Goal: Task Accomplishment & Management: Manage account settings

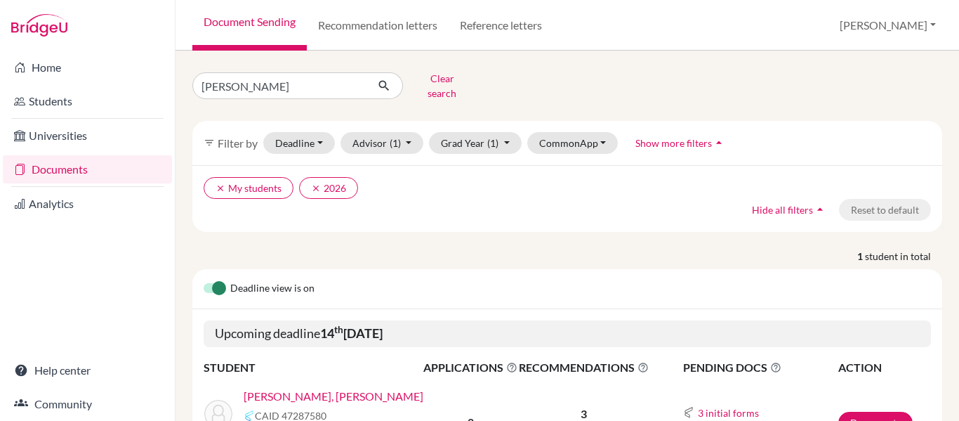
click at [243, 85] on input "victor" at bounding box center [279, 85] width 174 height 27
type input "alex"
click button "submit" at bounding box center [384, 85] width 37 height 27
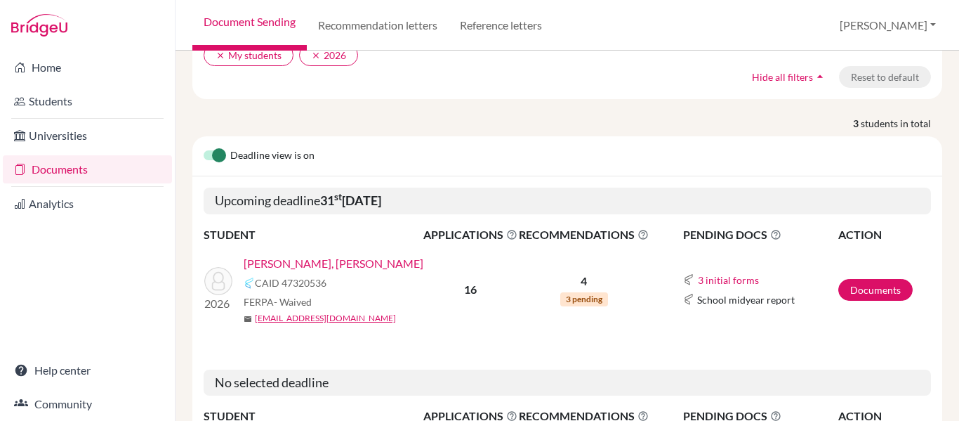
scroll to position [134, 0]
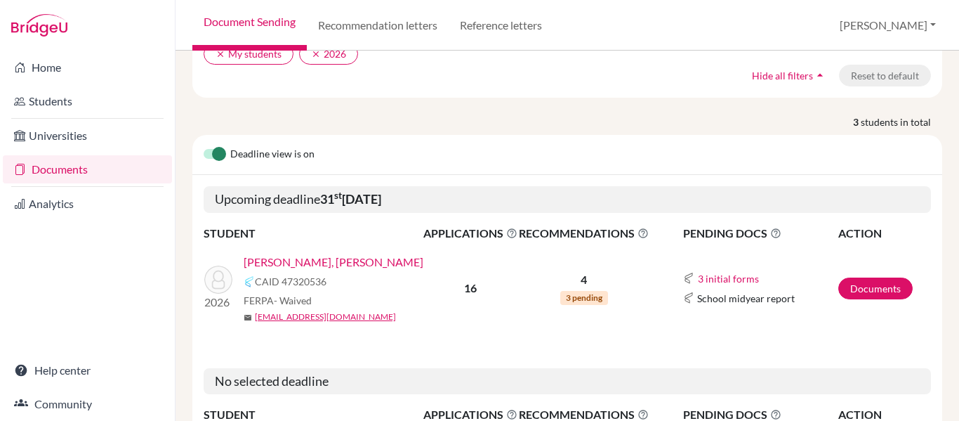
click at [305, 258] on link "[PERSON_NAME], [PERSON_NAME]" at bounding box center [334, 261] width 180 height 17
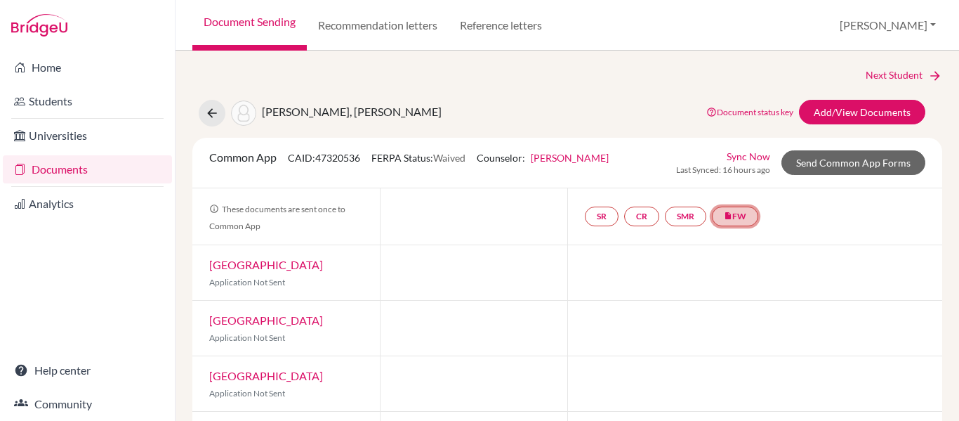
click at [748, 221] on link "insert_drive_file FW" at bounding box center [735, 216] width 46 height 20
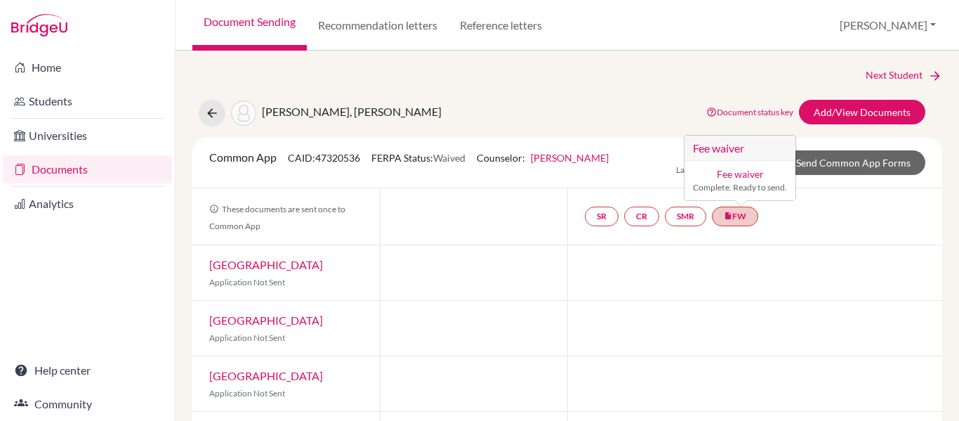
click at [731, 169] on link "Fee waiver" at bounding box center [740, 174] width 47 height 12
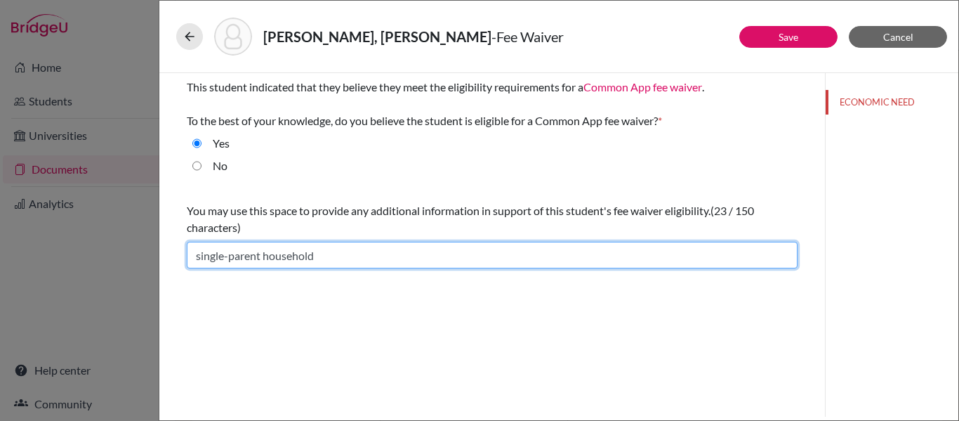
click at [329, 253] on input "single-parent household" at bounding box center [492, 255] width 611 height 27
type input "single-parent income household"
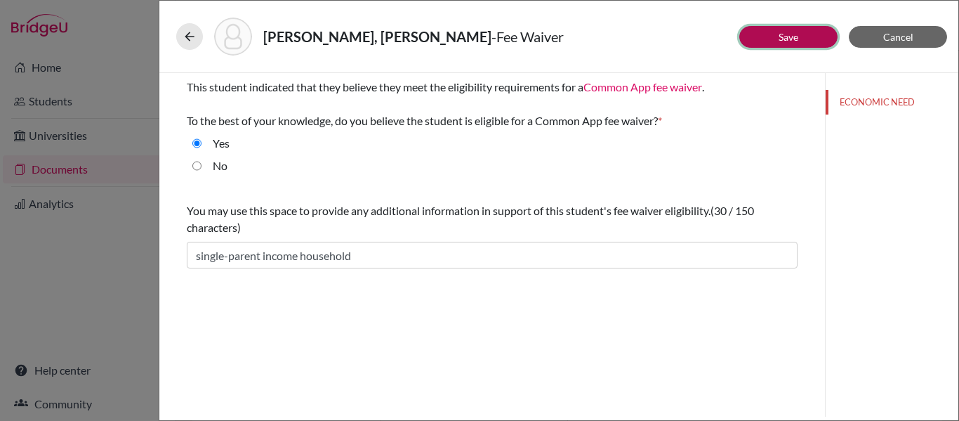
click at [796, 38] on link "Save" at bounding box center [789, 37] width 20 height 12
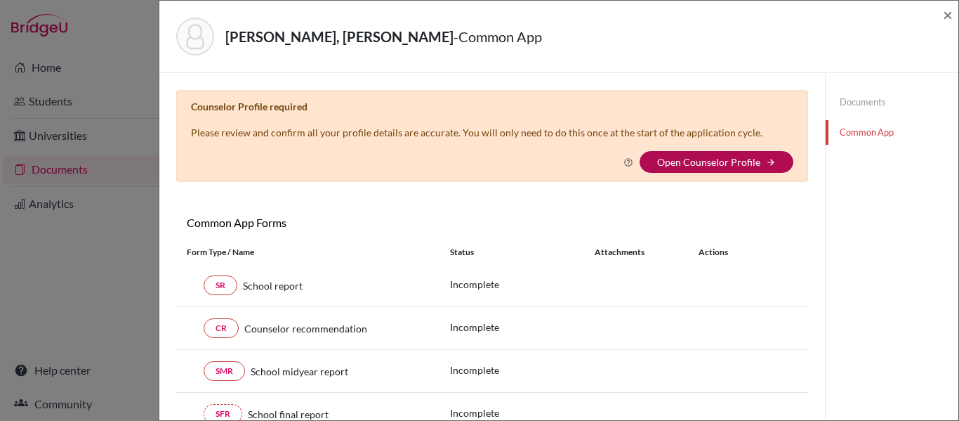
click at [686, 164] on link "Open Counselor Profile" at bounding box center [708, 162] width 103 height 12
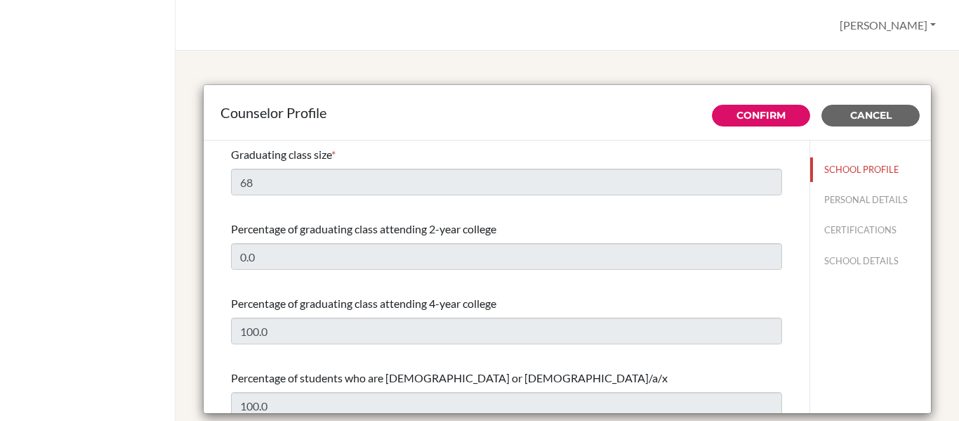
select select "0"
select select "333170"
click at [854, 117] on span "Cancel" at bounding box center [870, 115] width 41 height 13
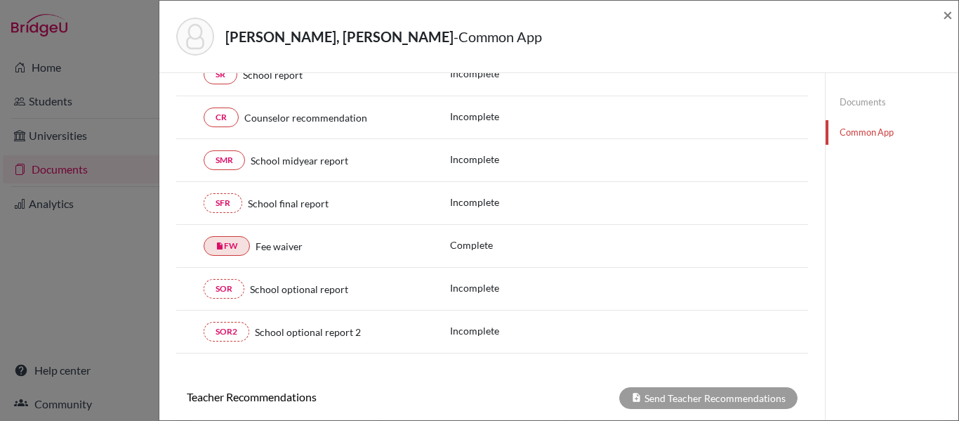
scroll to position [211, 0]
click at [949, 15] on span "×" at bounding box center [948, 14] width 10 height 20
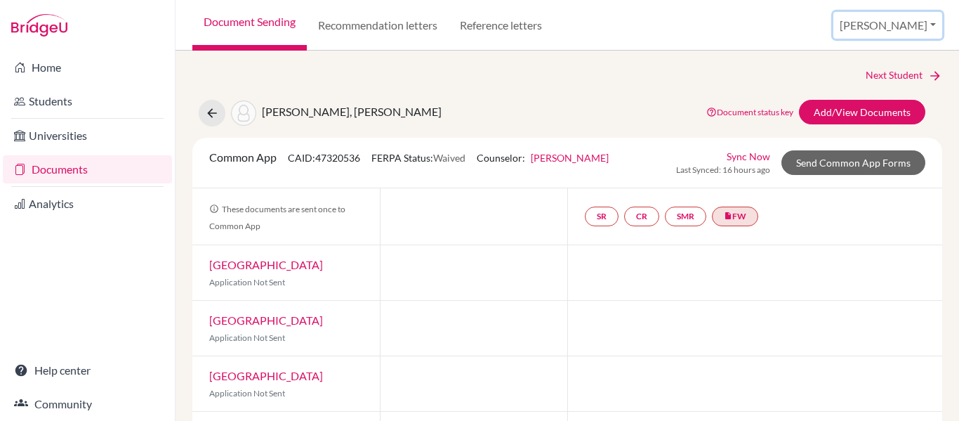
click at [911, 24] on button "[PERSON_NAME]" at bounding box center [888, 25] width 109 height 27
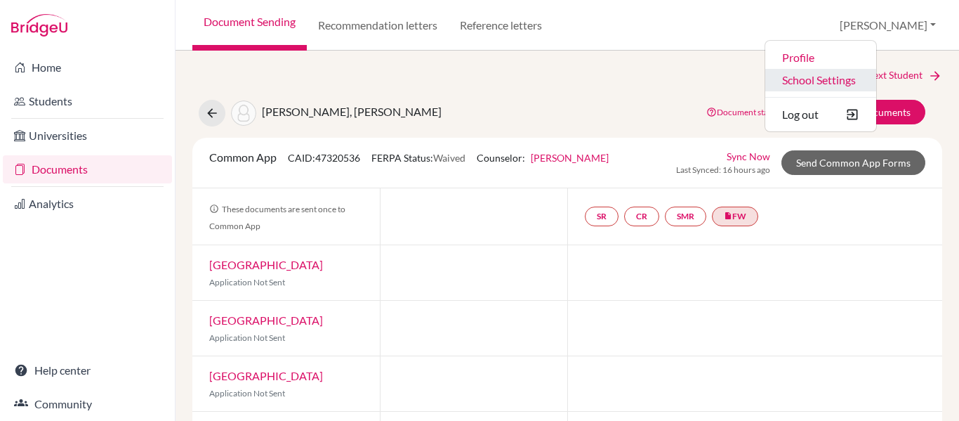
click at [876, 76] on link "School Settings" at bounding box center [820, 80] width 111 height 22
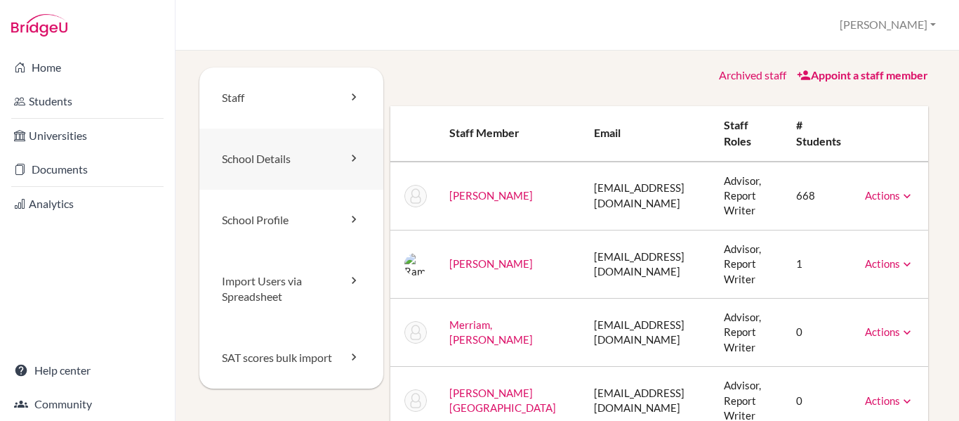
click at [274, 160] on link "School Details" at bounding box center [291, 159] width 184 height 61
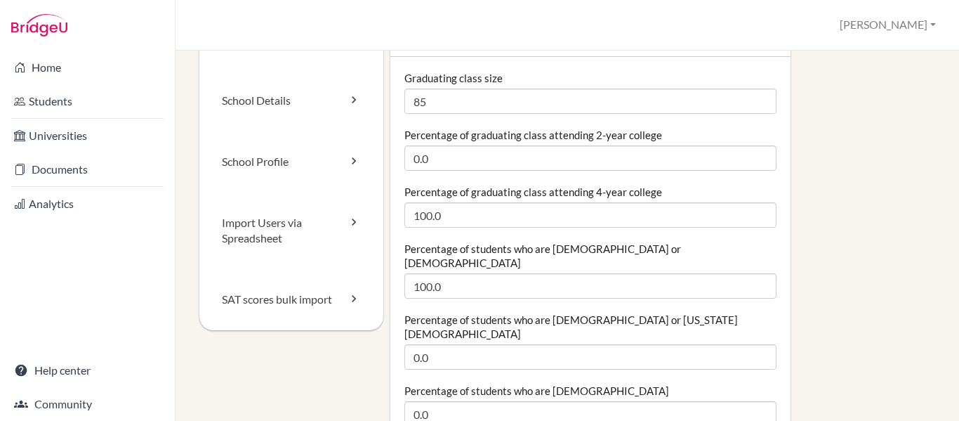
scroll to position [61, 0]
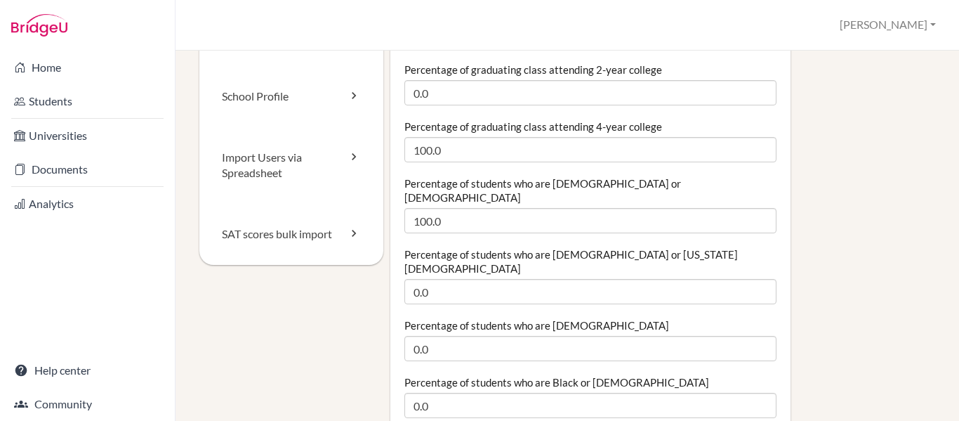
scroll to position [126, 0]
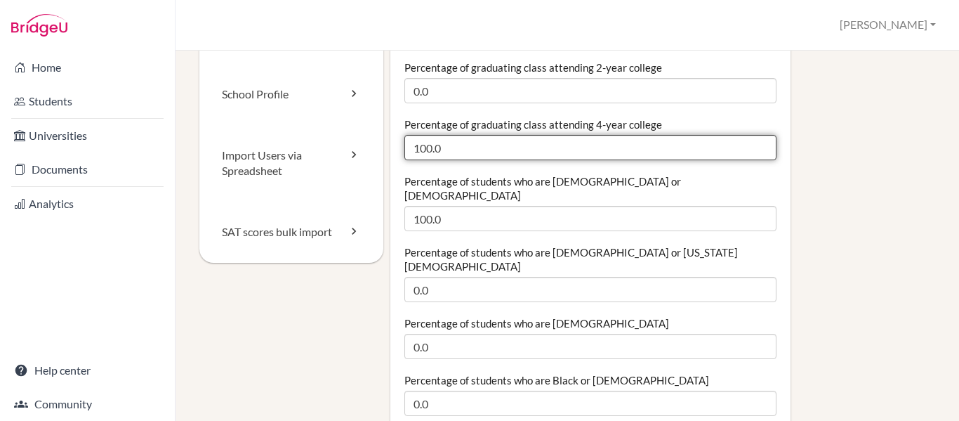
click at [470, 147] on input "100.0" at bounding box center [590, 147] width 372 height 25
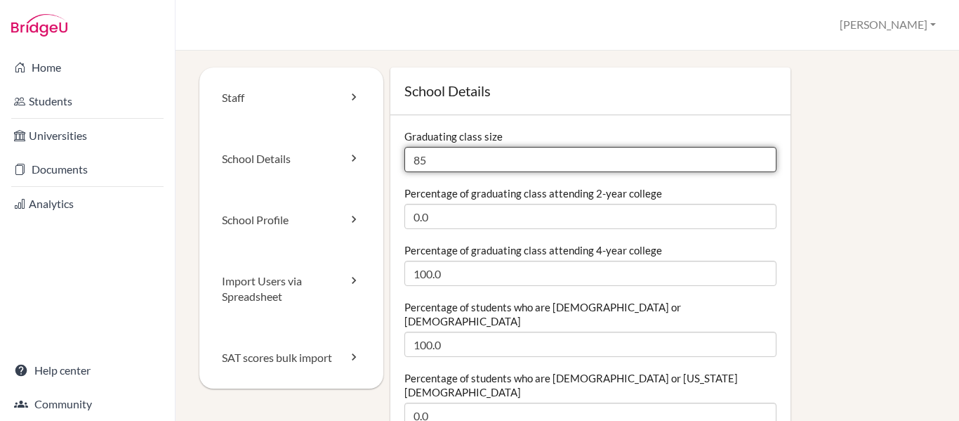
click at [440, 157] on input "85" at bounding box center [590, 159] width 372 height 25
type input "84"
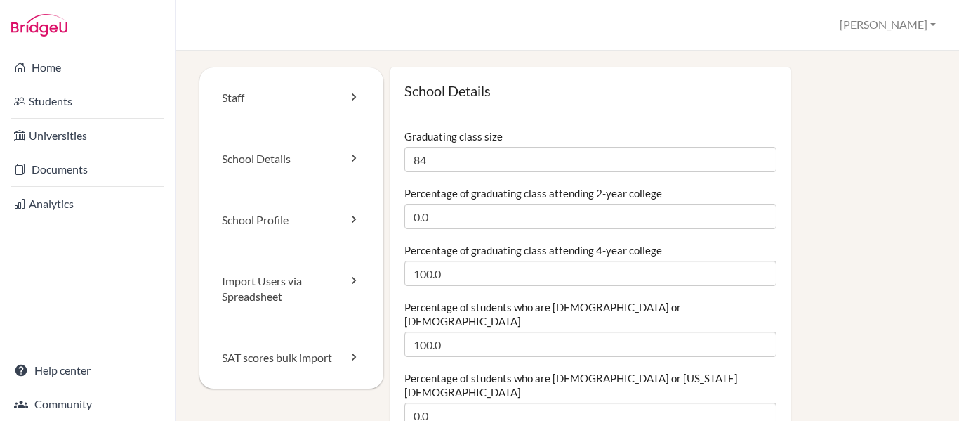
click at [725, 306] on div "Percentage of students who are Hispanic or Latino 100.0" at bounding box center [590, 328] width 372 height 57
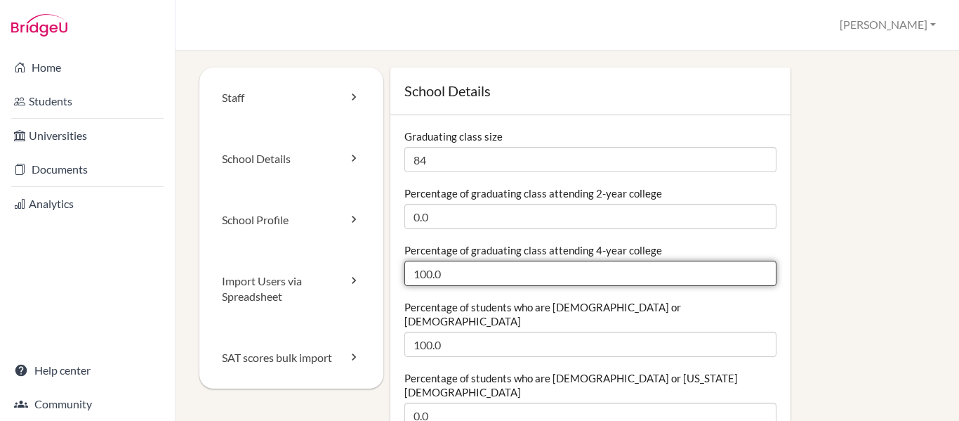
click at [672, 272] on input "100.0" at bounding box center [590, 273] width 372 height 25
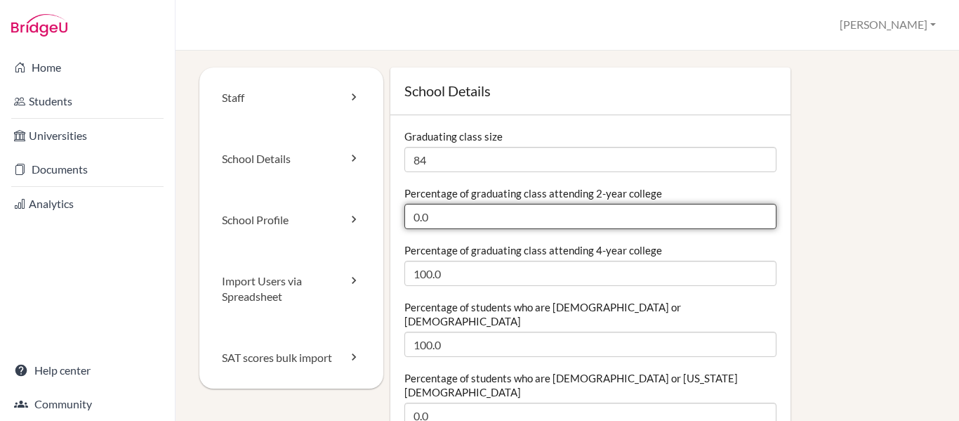
click at [560, 218] on input "0.0" at bounding box center [590, 216] width 372 height 25
type input "1"
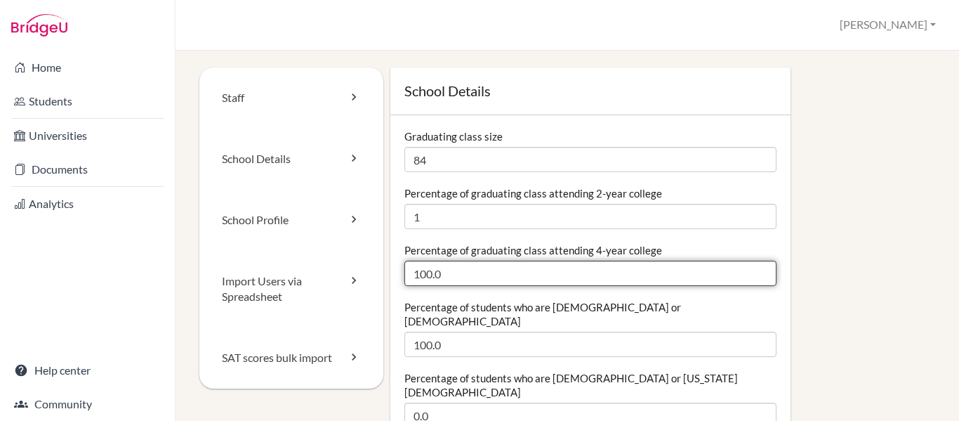
click at [495, 275] on input "100.0" at bounding box center [590, 273] width 372 height 25
type input "99"
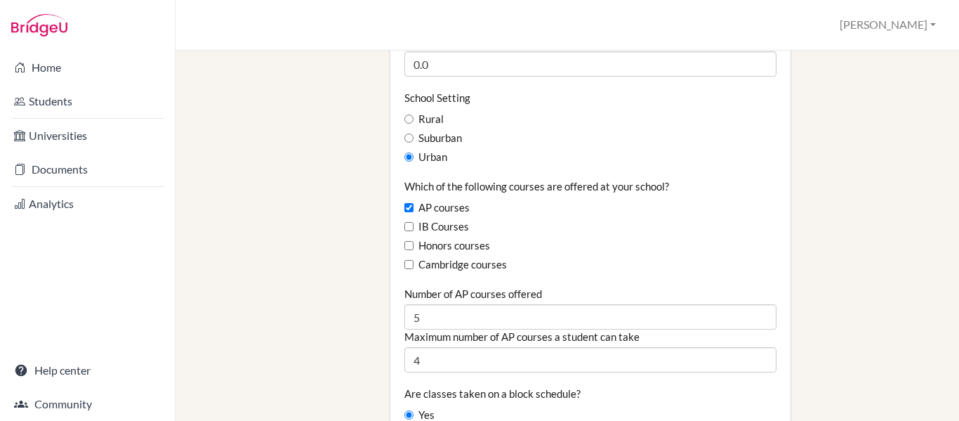
scroll to position [837, 0]
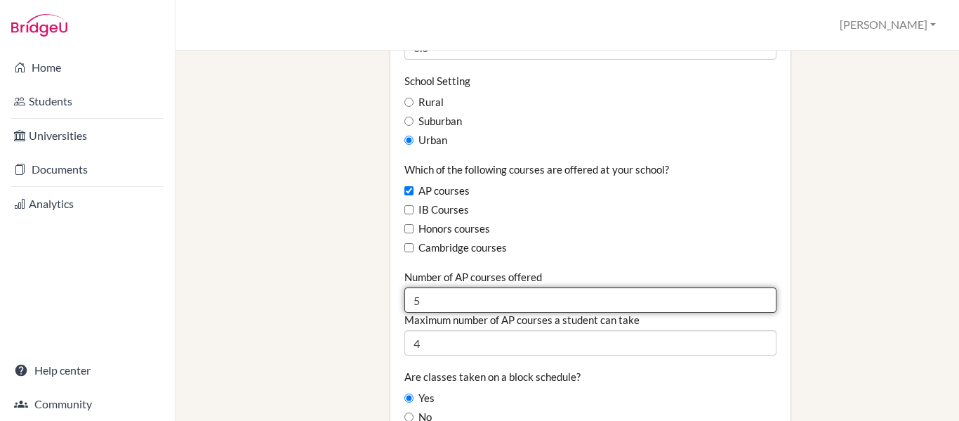
click at [519, 287] on input "5" at bounding box center [590, 299] width 372 height 25
type input "7"
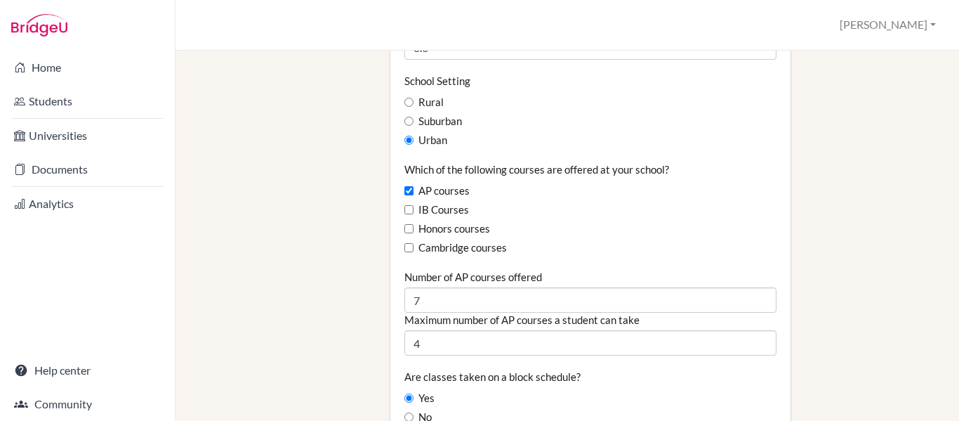
click at [322, 279] on div "Staff School Details School Profile Import Users via Spreadsheet SAT scores bul…" at bounding box center [567, 339] width 736 height 2219
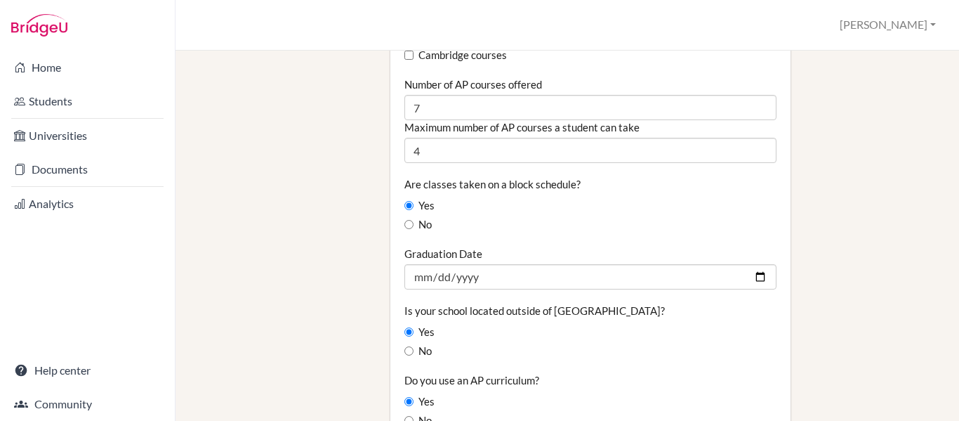
scroll to position [1058, 0]
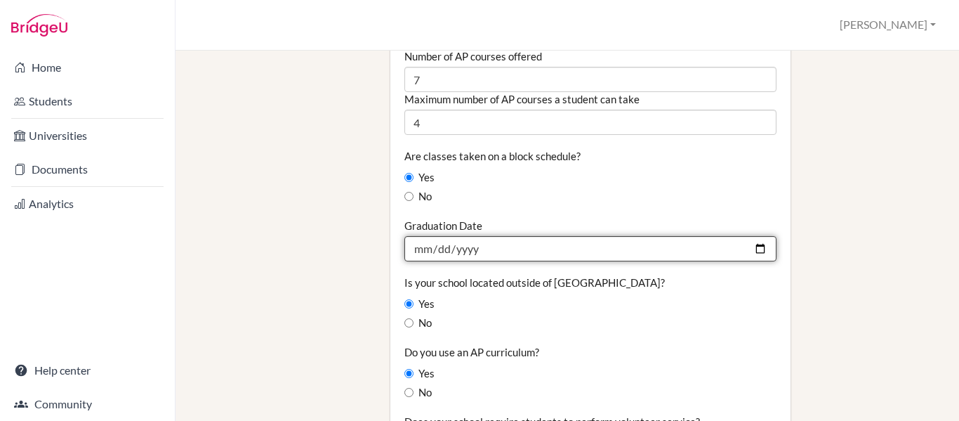
click at [749, 236] on input "2025-06-12" at bounding box center [590, 248] width 372 height 25
type input "2026-06-05"
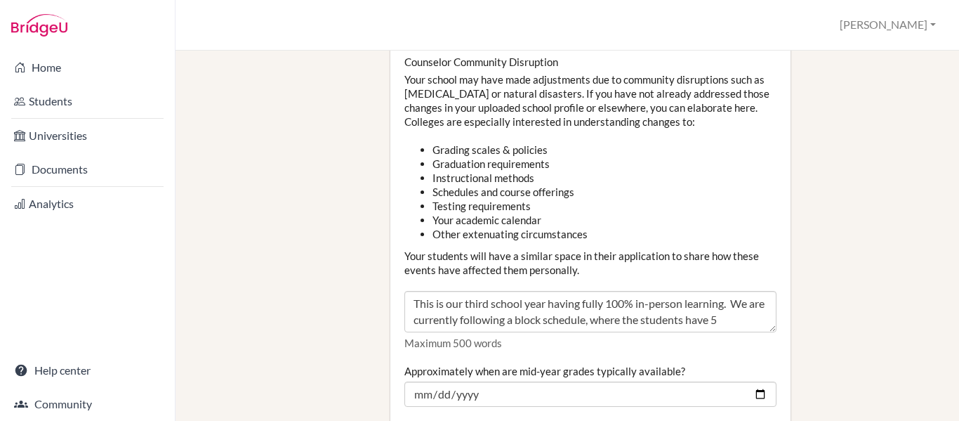
scroll to position [1642, 0]
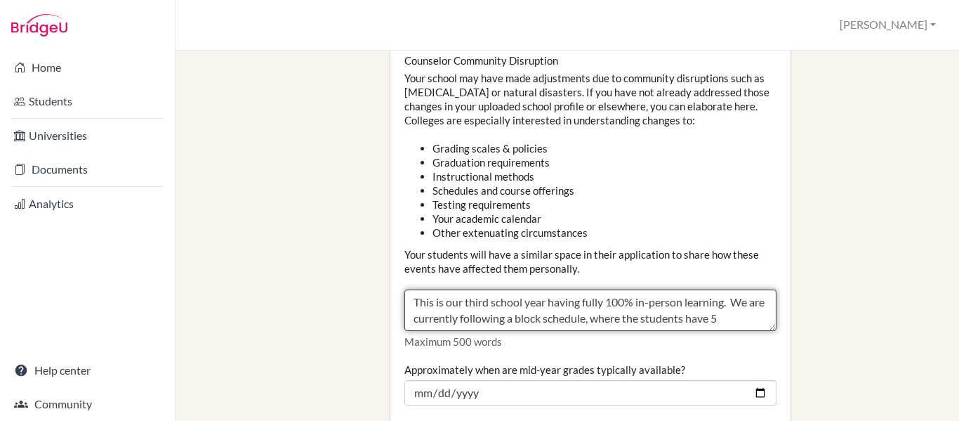
click at [487, 289] on textarea "This is our third school year having fully 100% in-person learning. We are curr…" at bounding box center [590, 310] width 372 height 42
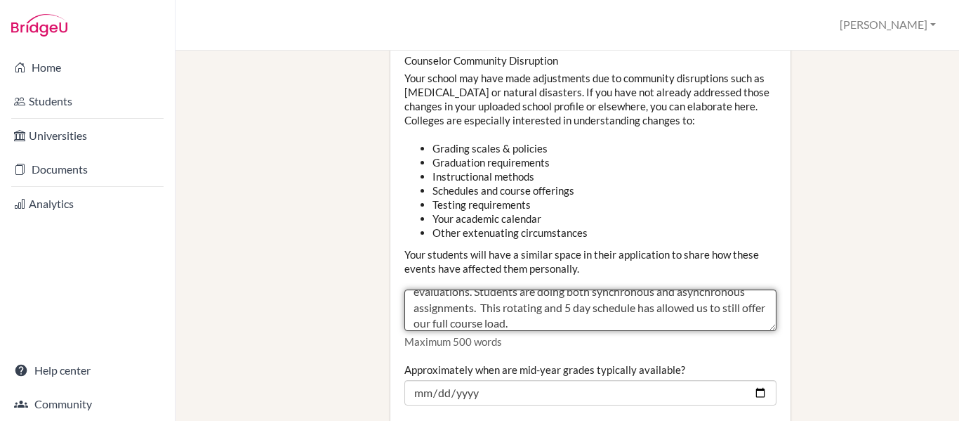
scroll to position [112, 0]
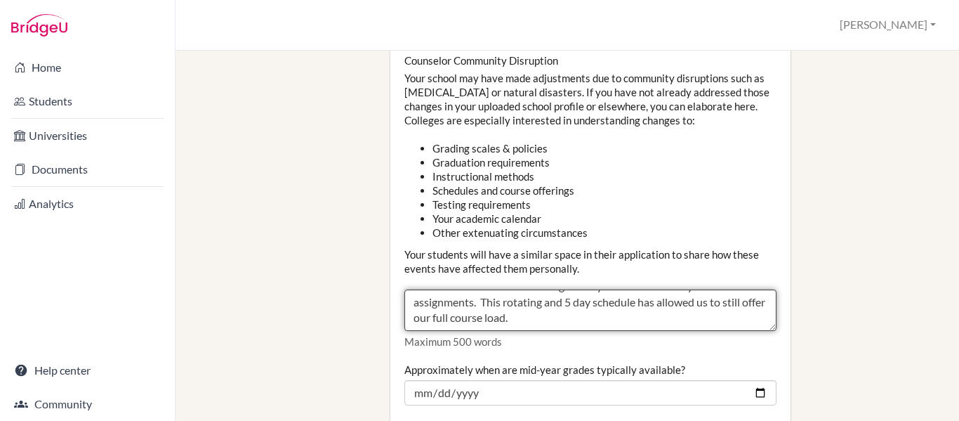
drag, startPoint x: 596, startPoint y: 280, endPoint x: 635, endPoint y: 274, distance: 39.8
click at [635, 289] on textarea "This is our third school year having fully 100% in-person learning. We are curr…" at bounding box center [590, 310] width 372 height 42
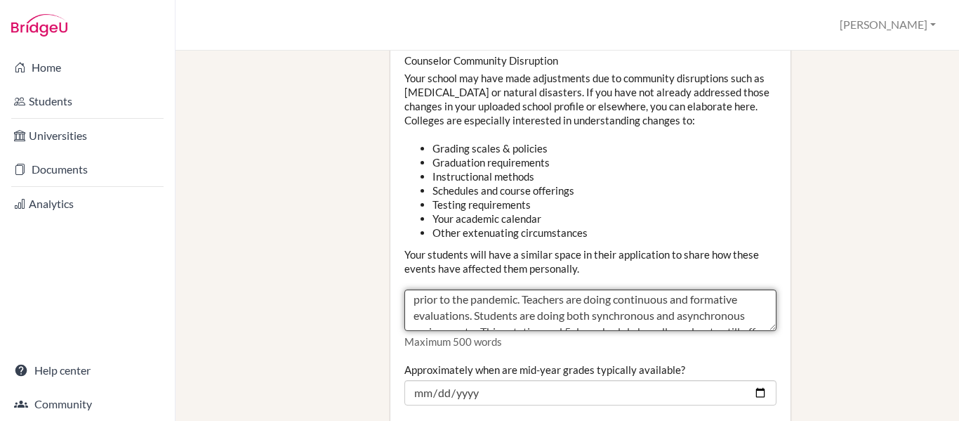
scroll to position [79, 0]
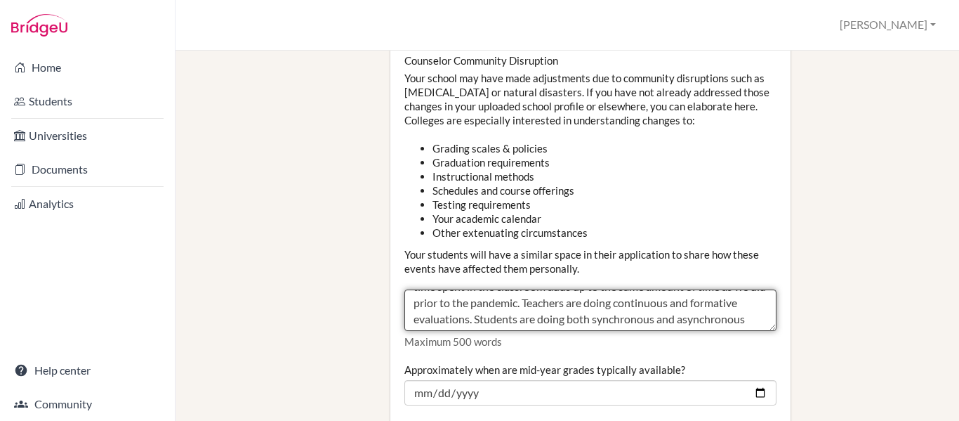
click at [598, 289] on textarea "This is our third school year having fully 100% in-person learning. We are curr…" at bounding box center [590, 310] width 372 height 42
type textarea "This is our fourth school year having fully 100% in-person learning. We are cur…"
click at [646, 289] on textarea "This is our third school year having fully 100% in-person learning. We are curr…" at bounding box center [590, 310] width 372 height 42
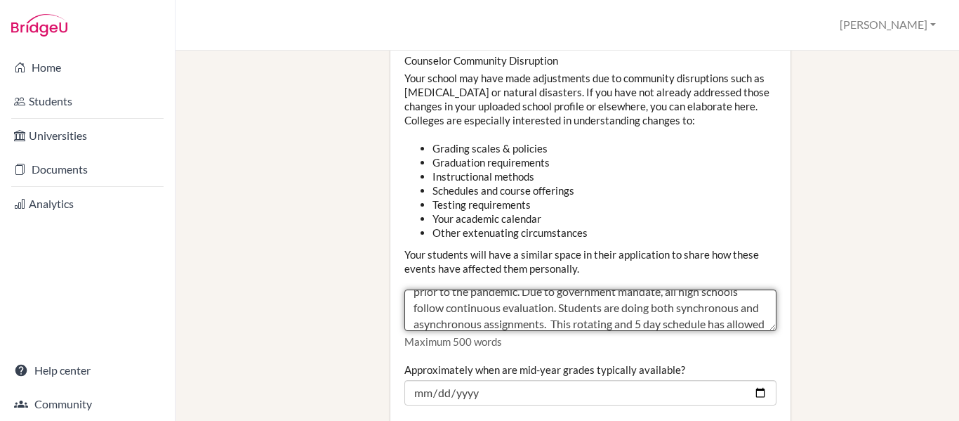
click at [687, 289] on textarea "This is our third school year having fully 100% in-person learning. We are curr…" at bounding box center [590, 310] width 372 height 42
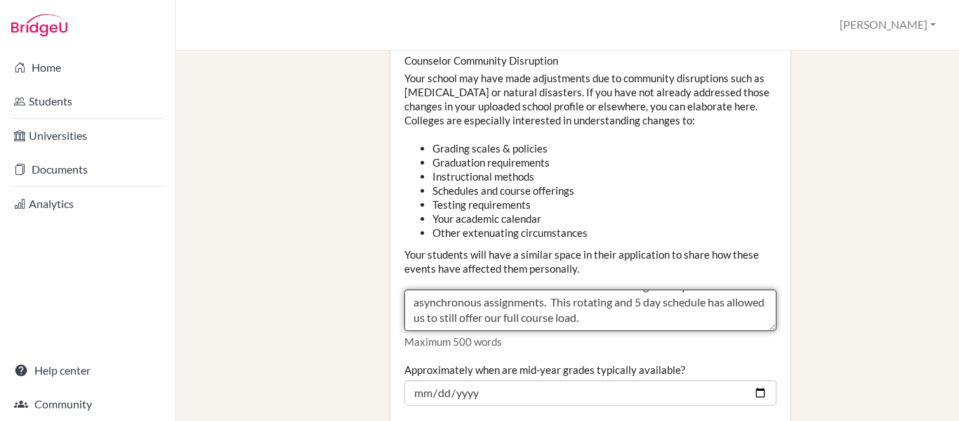
scroll to position [128, 0]
drag, startPoint x: 687, startPoint y: 278, endPoint x: 646, endPoint y: 279, distance: 41.5
click at [646, 289] on textarea "This is our third school year having fully 100% in-person learning. We are curr…" at bounding box center [590, 310] width 372 height 42
click at [644, 289] on textarea "This is our third school year having fully 100% in-person learning. We are curr…" at bounding box center [590, 310] width 372 height 42
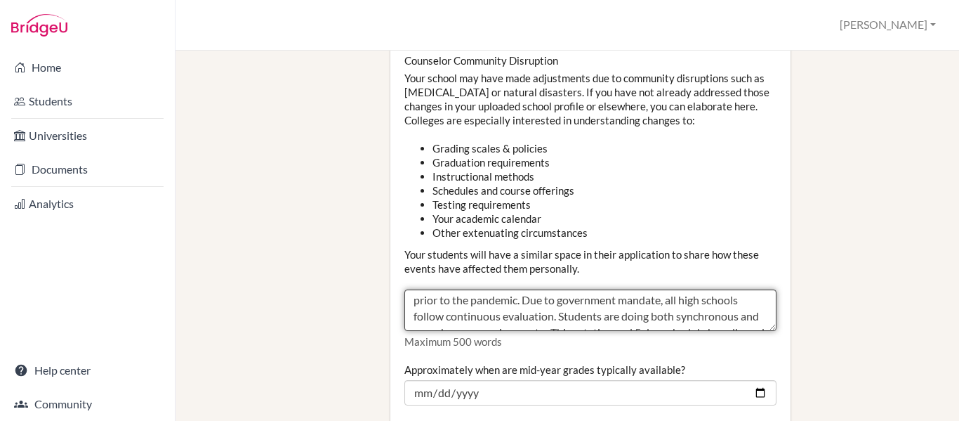
scroll to position [0, 0]
drag, startPoint x: 644, startPoint y: 277, endPoint x: 376, endPoint y: 220, distance: 274.2
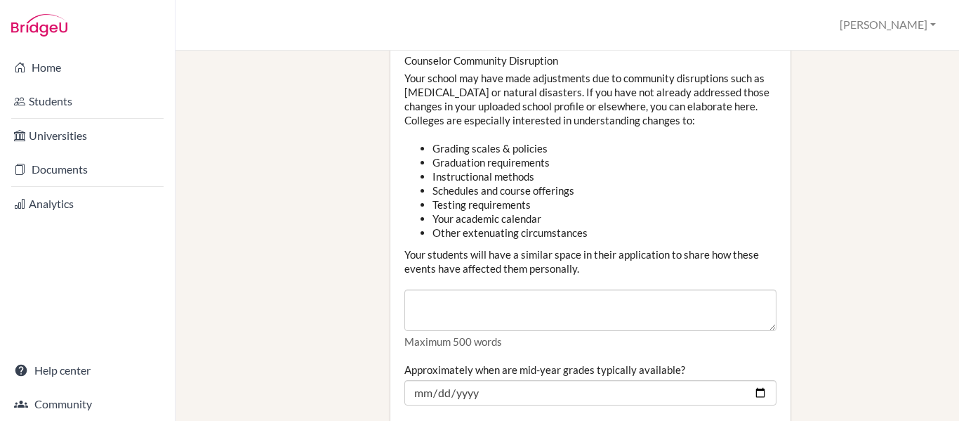
click at [408, 172] on ul "Grading scales & policies Graduation requirements Instructional methods Schedul…" at bounding box center [590, 190] width 372 height 98
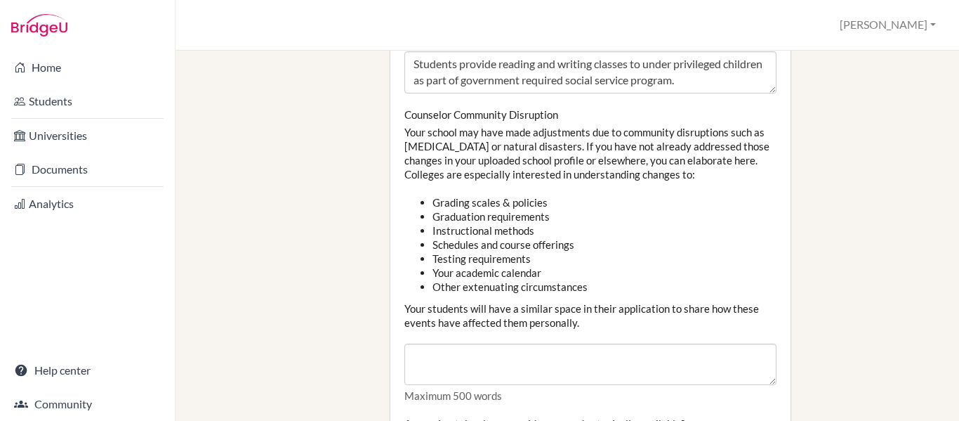
scroll to position [1587, 0]
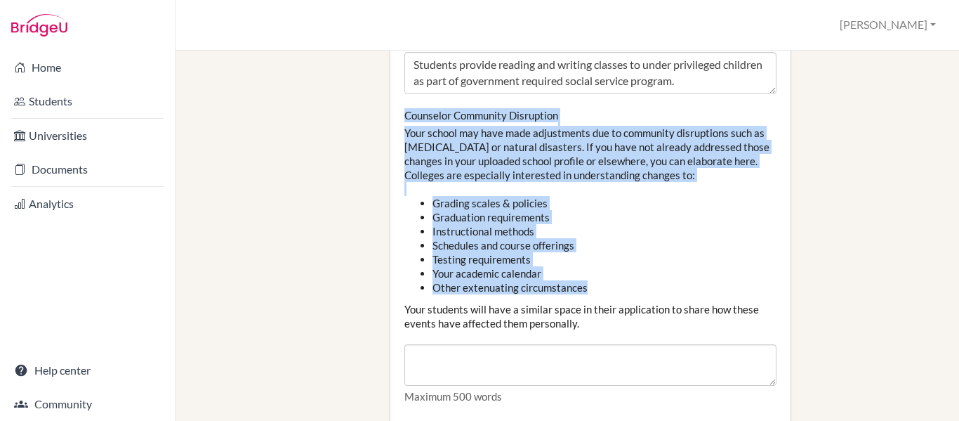
drag, startPoint x: 544, startPoint y: 217, endPoint x: 397, endPoint y: 74, distance: 205.1
copy div "Counselor Community Disruption Your school may have made adjustments due to com…"
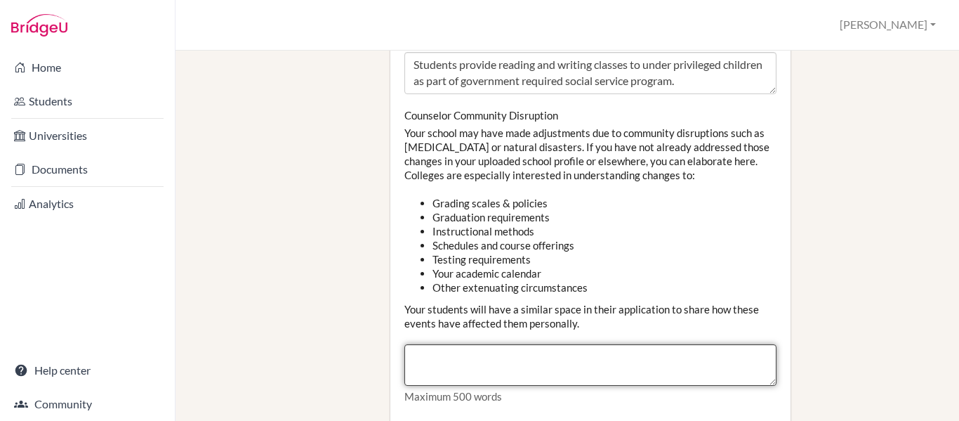
click at [455, 344] on textarea "This is our third school year having fully 100% in-person learning. We are curr…" at bounding box center [590, 365] width 372 height 42
paste textarea "This is our fourth consecutive school year operating fully in person. We curren…"
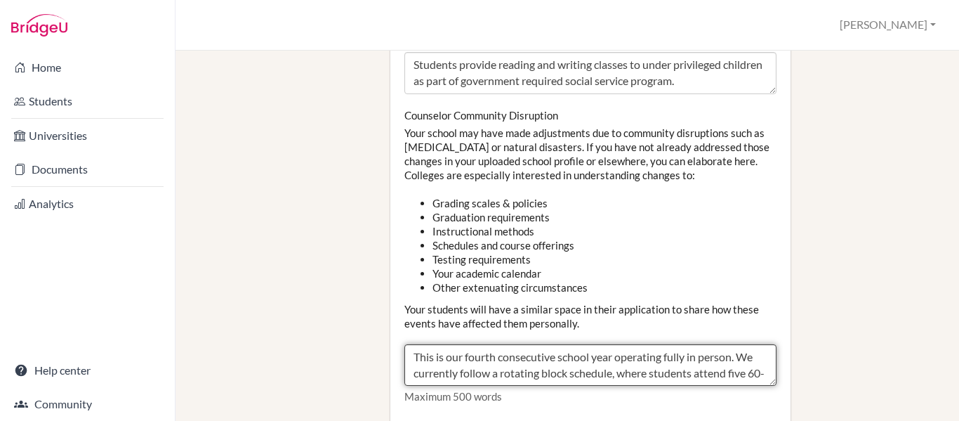
scroll to position [251, 0]
type textarea "This is our fourth consecutive school year operating fully in person. We curren…"
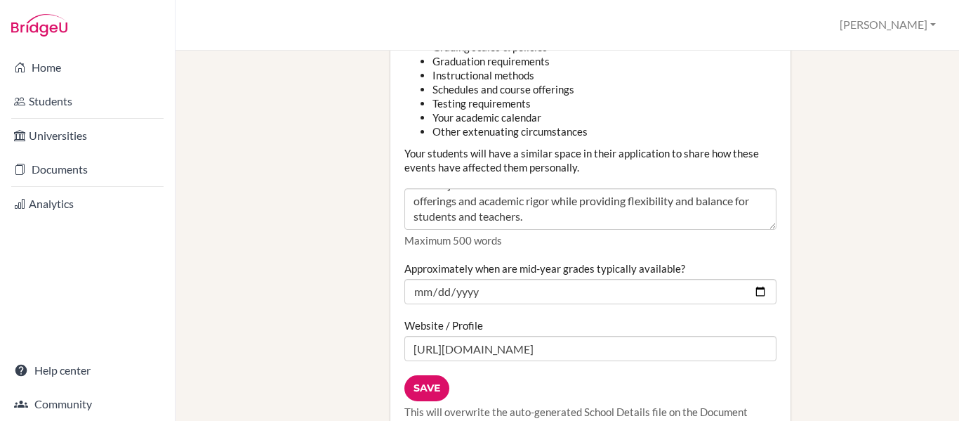
scroll to position [1744, 0]
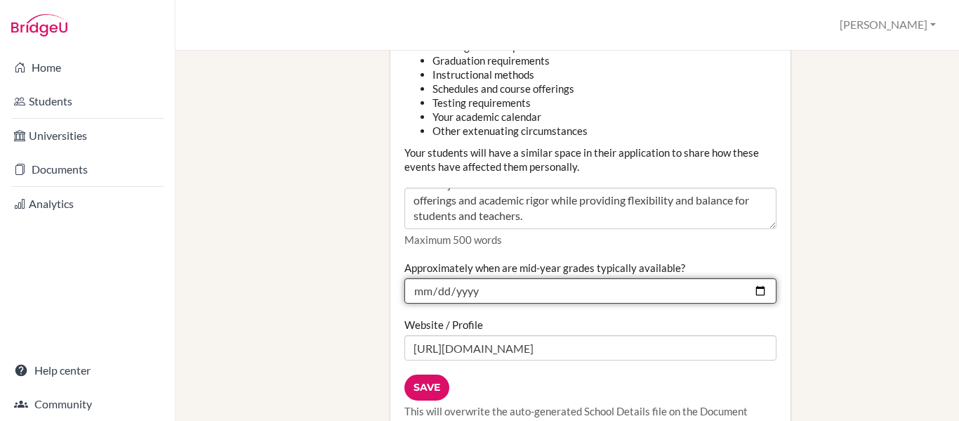
click at [754, 278] on input "2024-01-26" at bounding box center [590, 290] width 372 height 25
type input "2025-01-21"
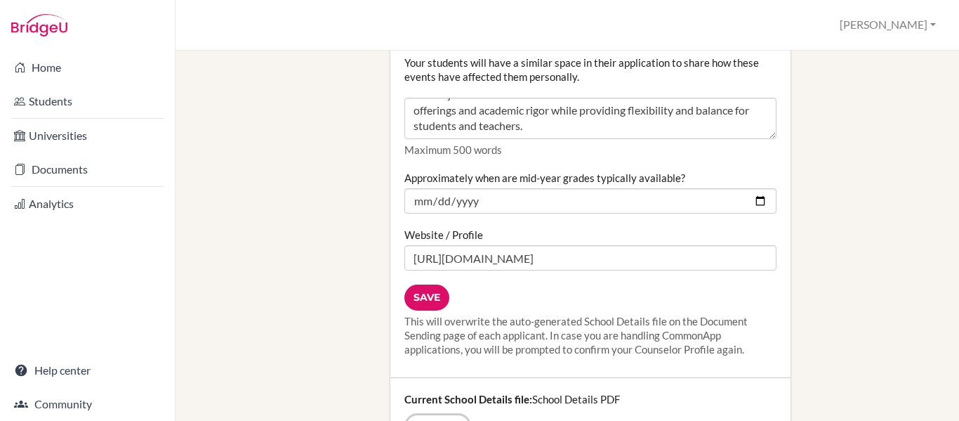
scroll to position [1833, 0]
click at [422, 285] on input "Save" at bounding box center [426, 298] width 45 height 26
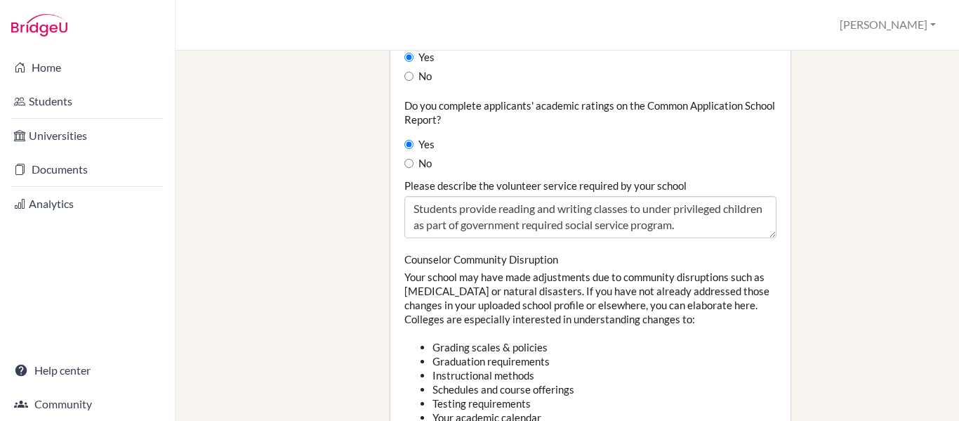
scroll to position [1444, 0]
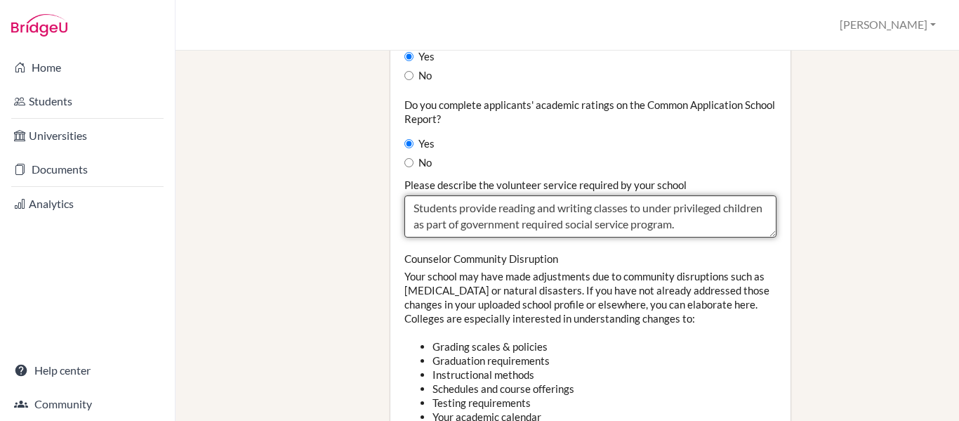
drag, startPoint x: 409, startPoint y: 164, endPoint x: 767, endPoint y: 249, distance: 368.1
click at [767, 249] on div "Do you complete applicants' academic ratings on the Common Application School R…" at bounding box center [590, 351] width 372 height 506
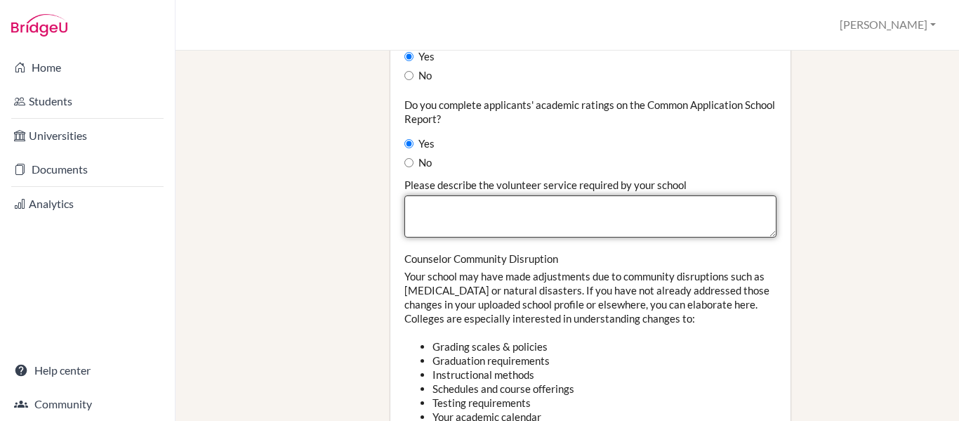
paste textarea "In accordance with the Honduran Ministry of Education, all students must comple…"
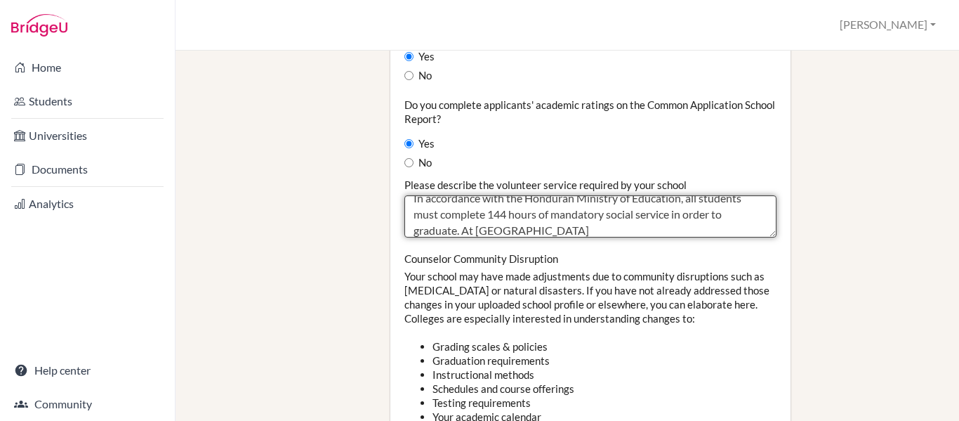
scroll to position [16, 0]
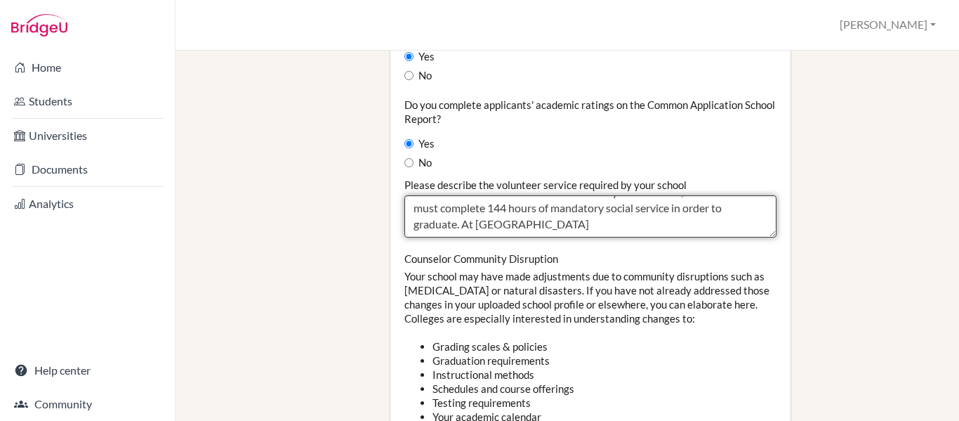
drag, startPoint x: 513, startPoint y: 187, endPoint x: 466, endPoint y: 184, distance: 47.9
click at [466, 195] on textarea "Students provide reading and writing classes to under privileged children as pa…" at bounding box center [590, 216] width 372 height 42
click at [607, 195] on textarea "Students provide reading and writing classes to under privileged children as pa…" at bounding box center [590, 216] width 372 height 42
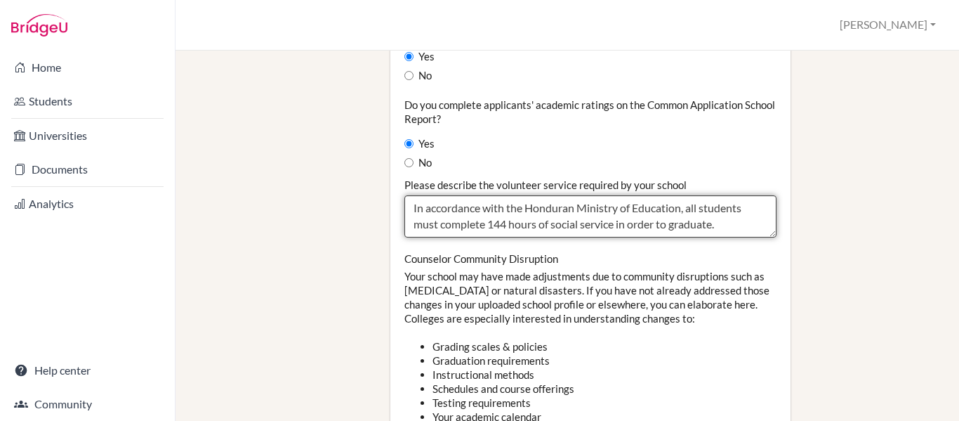
type textarea "In accordance with the Honduran Ministry of Education, all students must comple…"
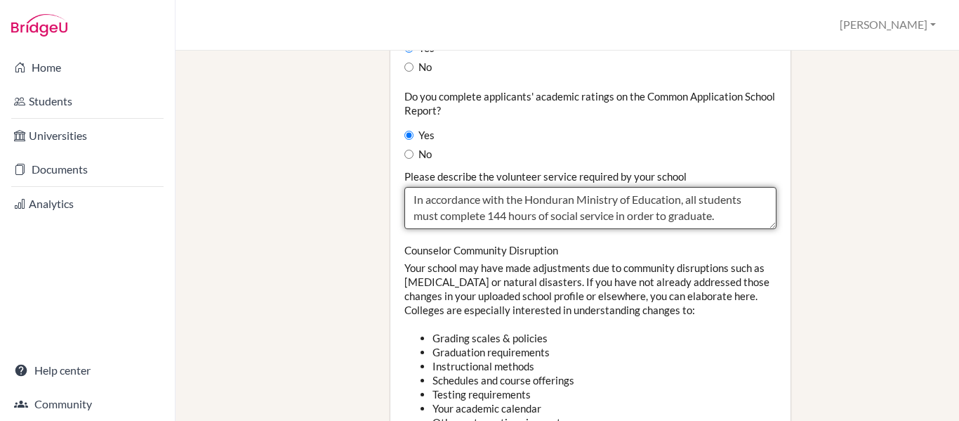
scroll to position [1453, 0]
click at [727, 186] on textarea "Students provide reading and writing classes to under privileged children as pa…" at bounding box center [590, 207] width 372 height 42
click at [722, 186] on textarea "Students provide reading and writing classes to under privileged children as pa…" at bounding box center [590, 207] width 372 height 42
drag, startPoint x: 722, startPoint y: 169, endPoint x: 649, endPoint y: 160, distance: 73.5
click at [649, 186] on textarea "Students provide reading and writing classes to under privileged children as pa…" at bounding box center [590, 207] width 372 height 42
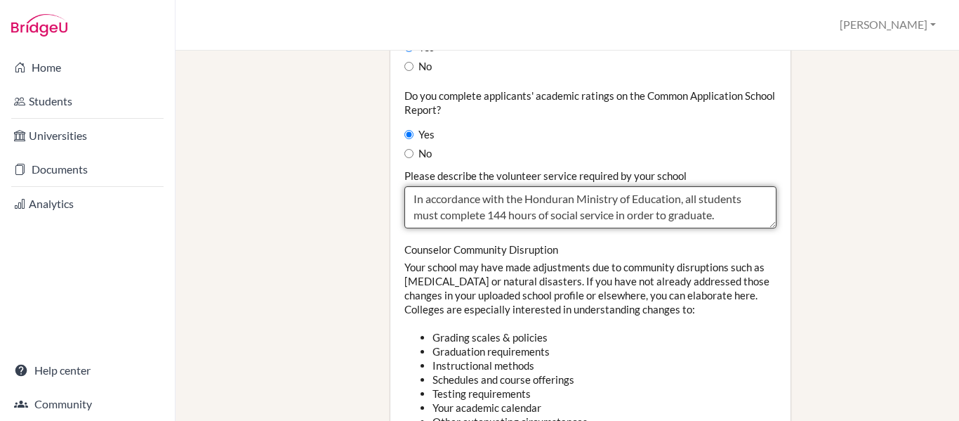
click at [649, 186] on textarea "Students provide reading and writing classes to under privileged children as pa…" at bounding box center [590, 207] width 372 height 42
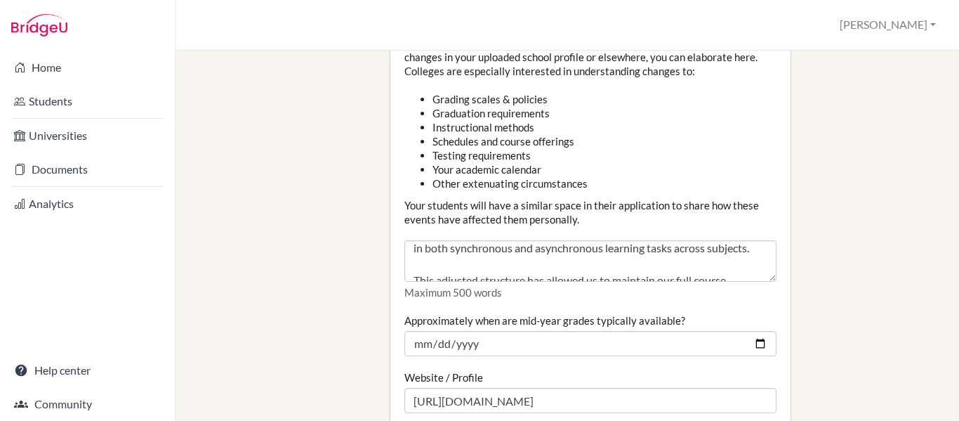
scroll to position [256, 0]
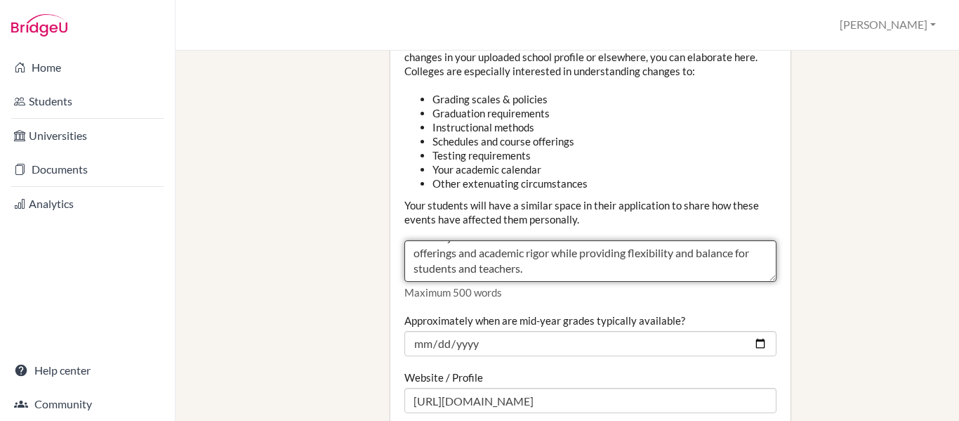
click at [548, 240] on textarea "This is our fourth consecutive school year operating fully in person. We curren…" at bounding box center [590, 261] width 372 height 42
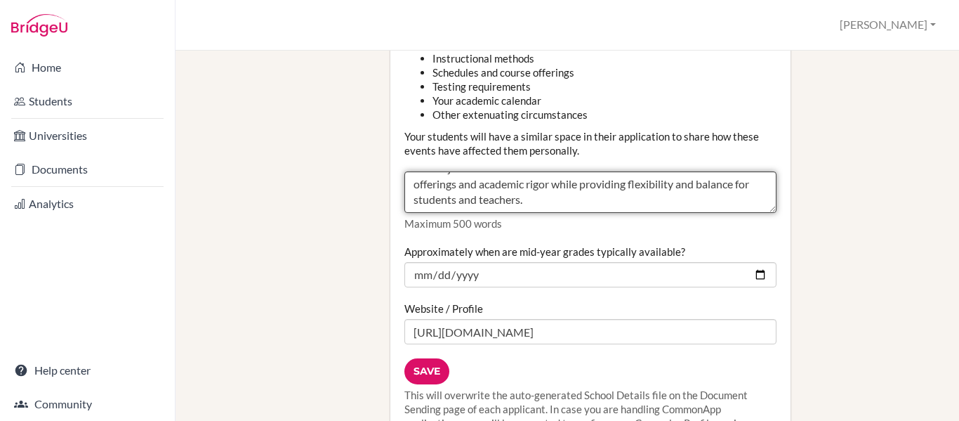
scroll to position [1760, 0]
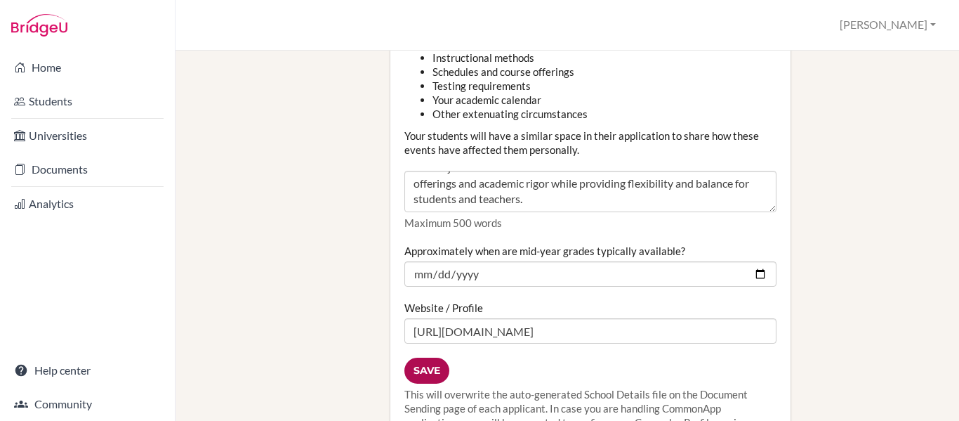
click at [428, 357] on input "Save" at bounding box center [426, 370] width 45 height 26
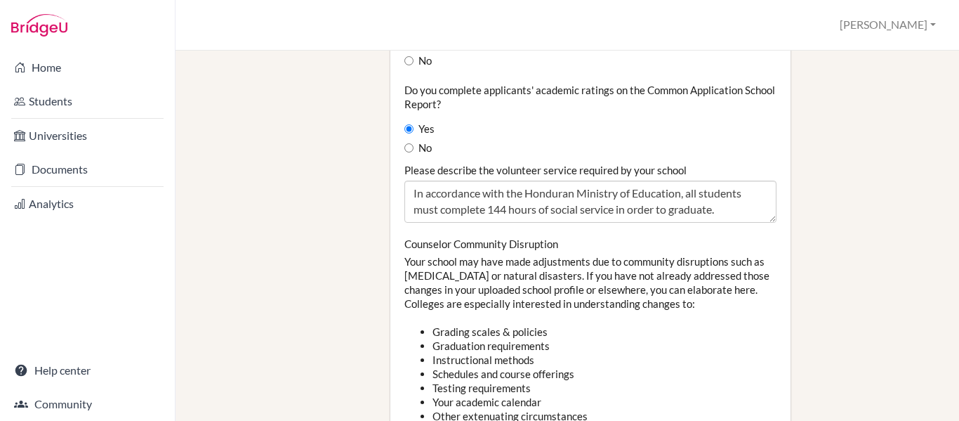
scroll to position [1459, 0]
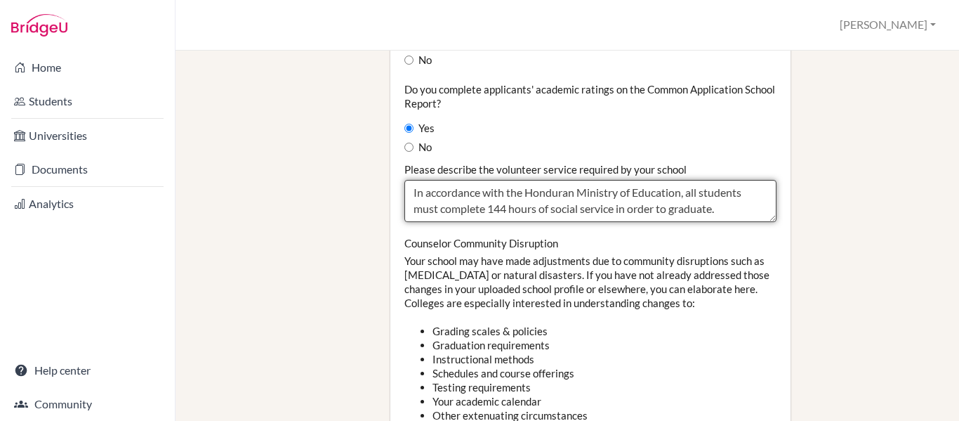
click at [515, 180] on textarea "In accordance with the Honduran Ministry of Education, all students must comple…" at bounding box center [590, 201] width 372 height 42
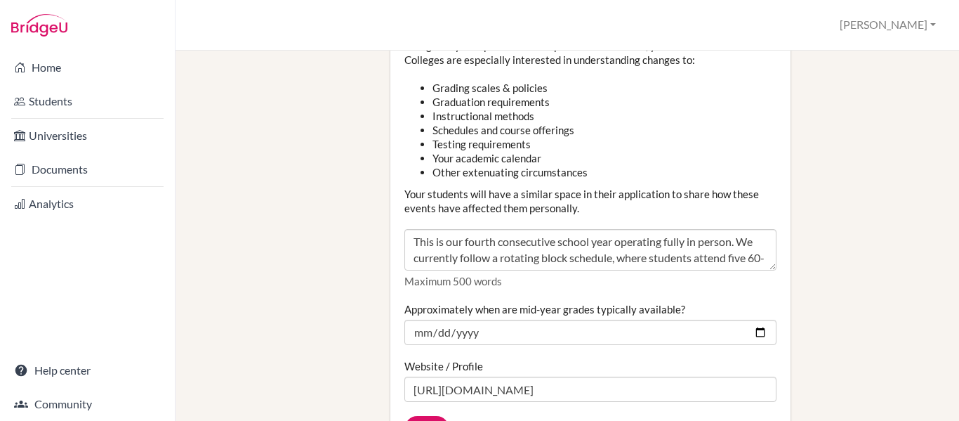
scroll to position [1726, 0]
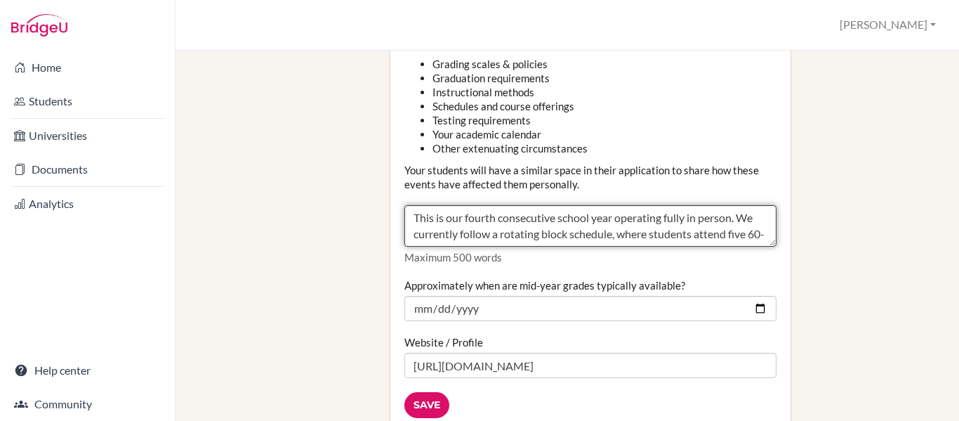
click at [411, 205] on textarea "This is our fourth consecutive school year operating fully in person. We curren…" at bounding box center [590, 226] width 372 height 42
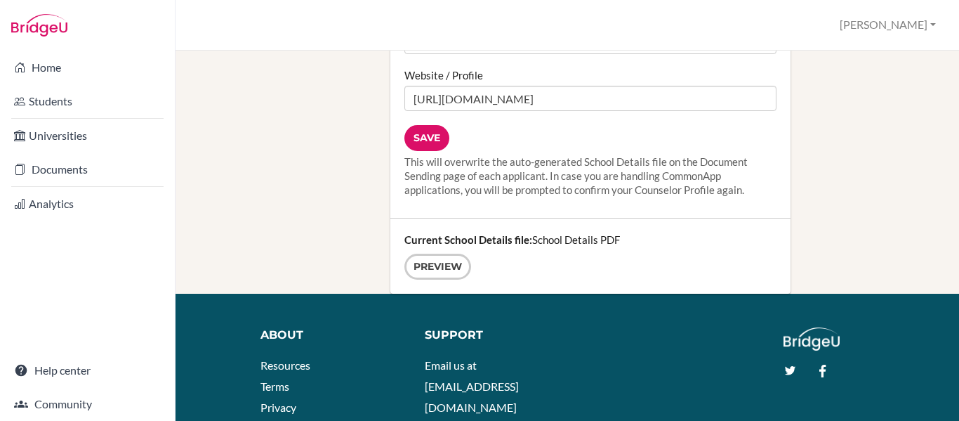
scroll to position [1994, 0]
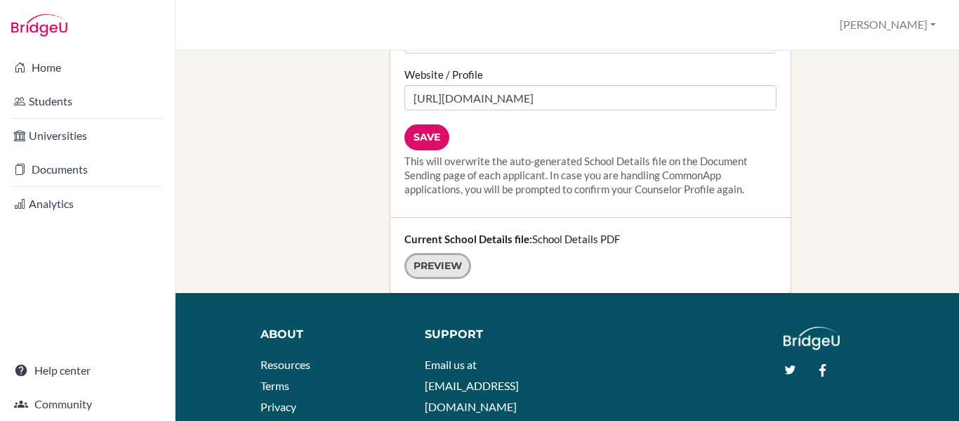
click at [419, 253] on link "Preview" at bounding box center [437, 266] width 67 height 26
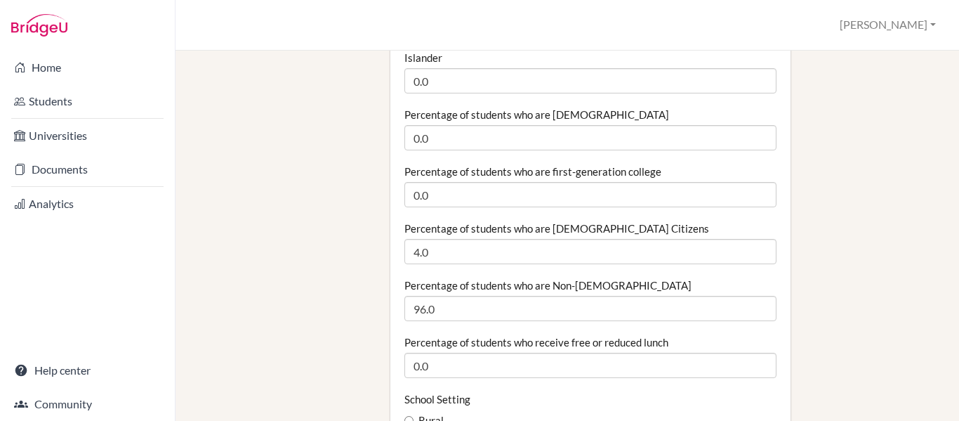
scroll to position [0, 0]
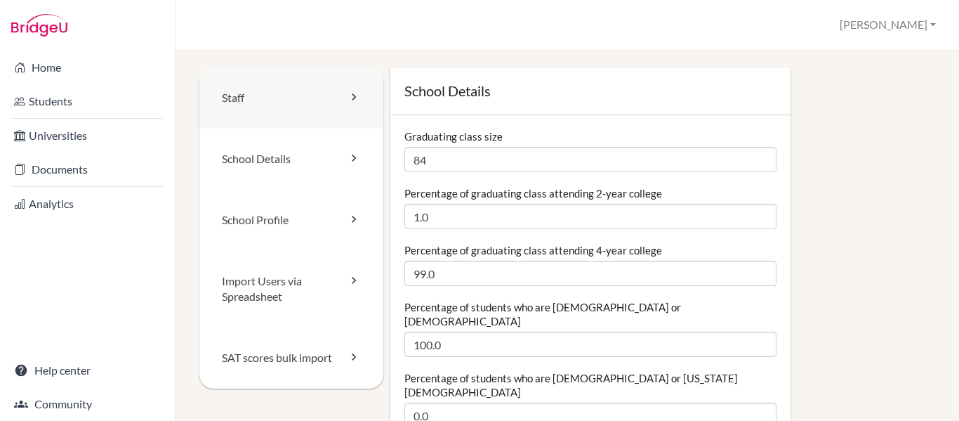
click at [272, 110] on link "Staff" at bounding box center [291, 97] width 184 height 61
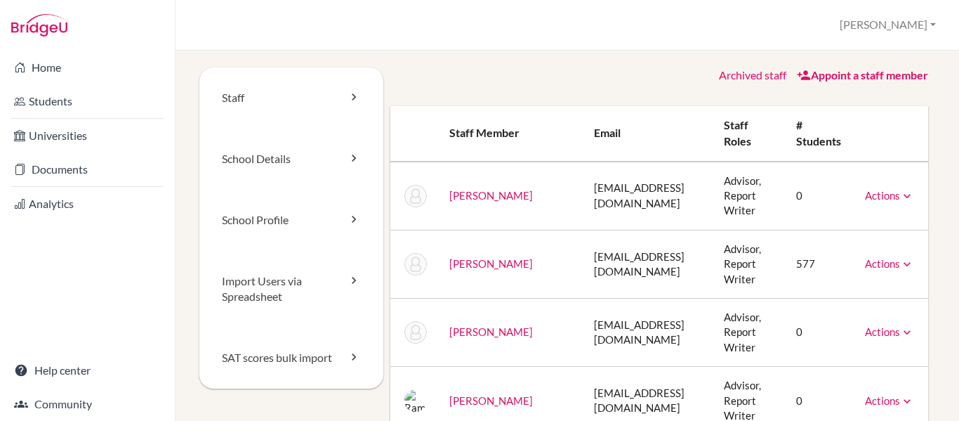
click at [875, 198] on link "Actions" at bounding box center [889, 195] width 49 height 13
click at [872, 130] on th at bounding box center [891, 133] width 74 height 55
click at [249, 213] on link "School Profile" at bounding box center [291, 220] width 184 height 61
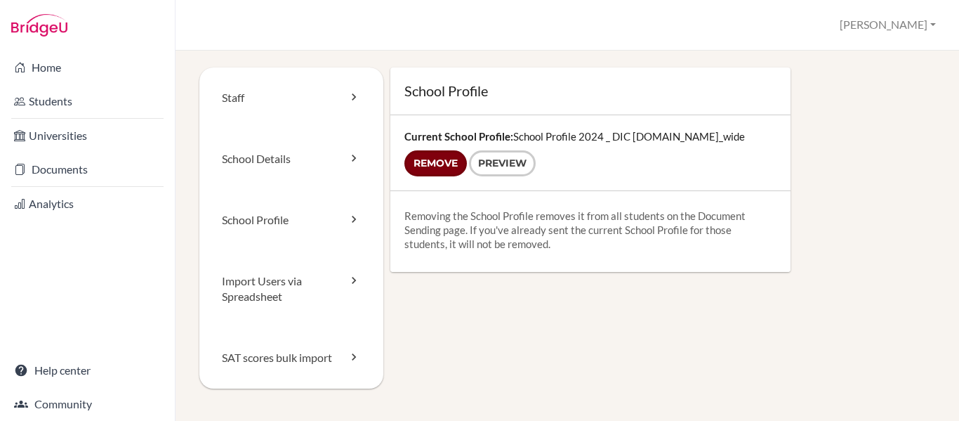
click at [434, 164] on input "Remove" at bounding box center [435, 163] width 62 height 26
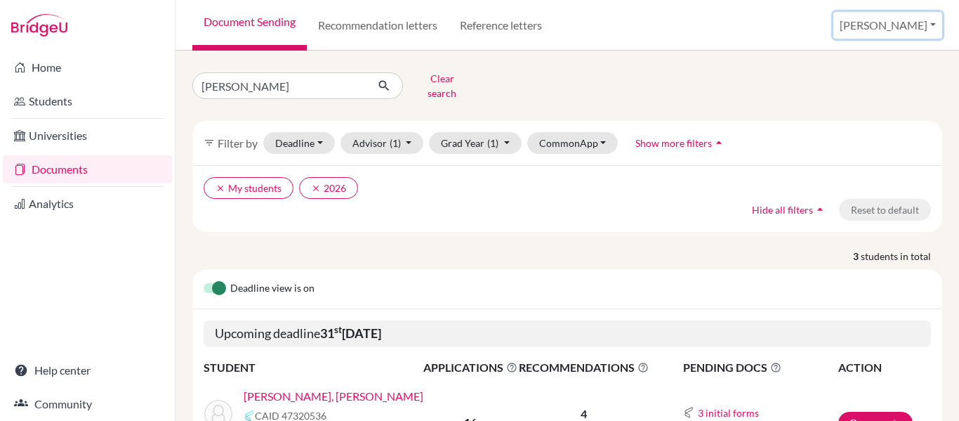
click at [909, 29] on button "[PERSON_NAME]" at bounding box center [888, 25] width 109 height 27
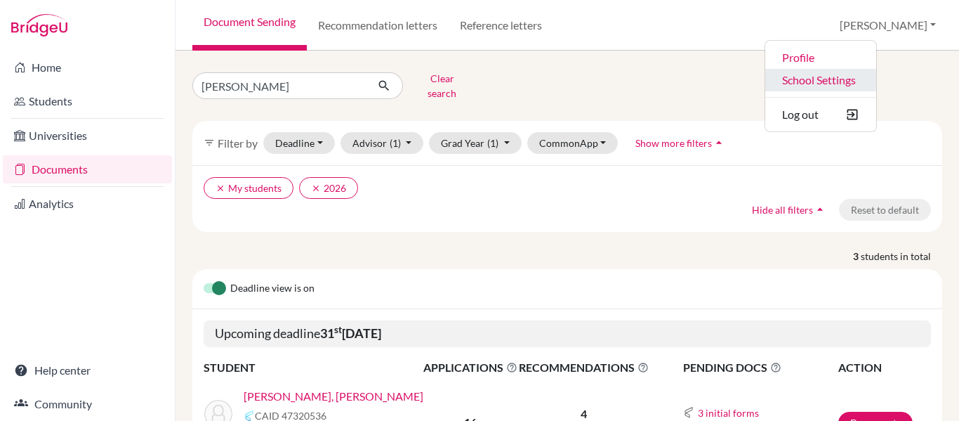
click at [862, 84] on link "School Settings" at bounding box center [820, 80] width 111 height 22
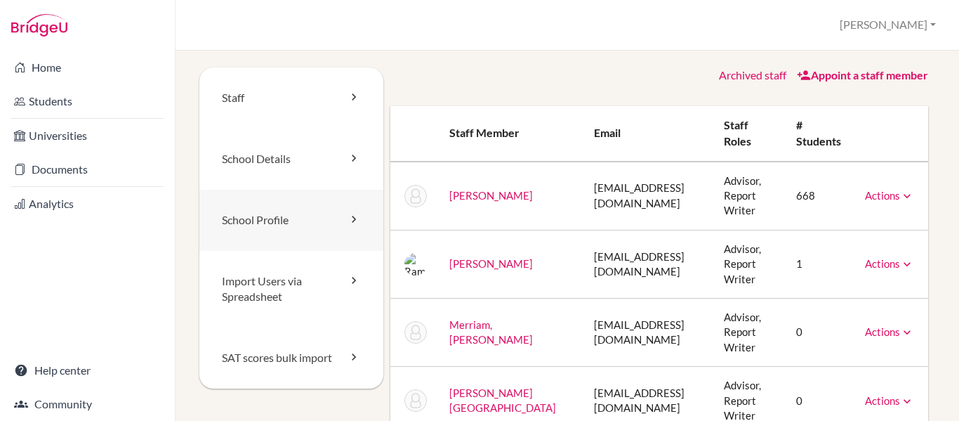
click at [260, 206] on link "School Profile" at bounding box center [291, 220] width 184 height 61
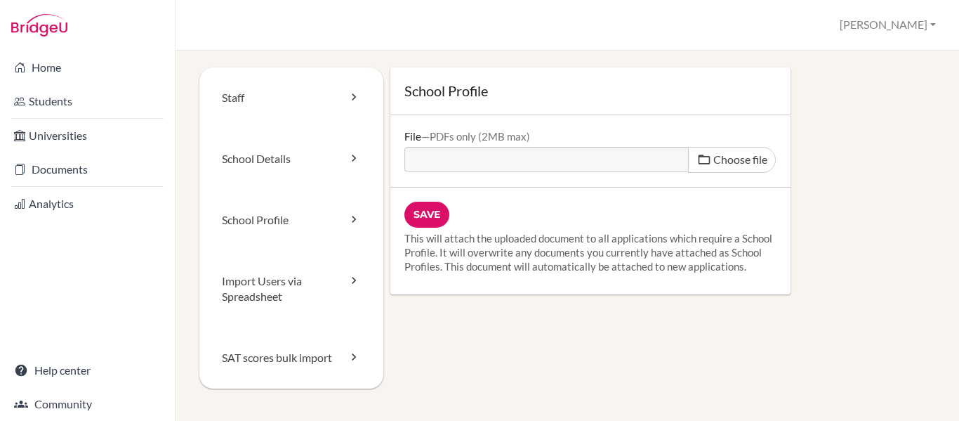
click at [730, 153] on span "Choose file" at bounding box center [740, 158] width 54 height 13
click at [619, 153] on input "Choose file" at bounding box center [511, 155] width 215 height 16
type input "C:\fakepath\MACRIS-School Profile-DIGITAL.pdf"
type input "MACRIS-School Profile-DIGITAL.pdf"
click at [419, 212] on input "Save" at bounding box center [426, 215] width 45 height 26
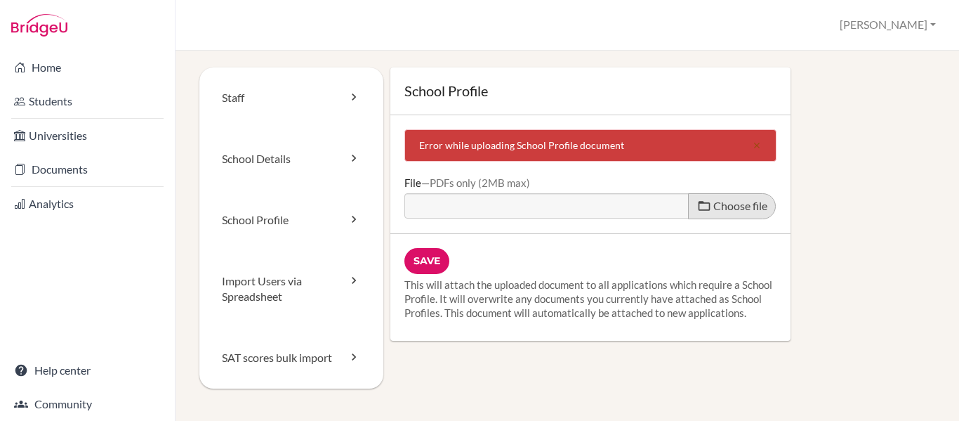
click at [737, 200] on span "Choose file" at bounding box center [740, 205] width 54 height 13
click at [619, 200] on input "Choose file" at bounding box center [511, 201] width 215 height 16
type input "C:\fakepath\[PERSON_NAME]-School Profile-DIGITAL_compressed.pdf"
type input "[PERSON_NAME]-School Profile-DIGITAL_compressed.pdf"
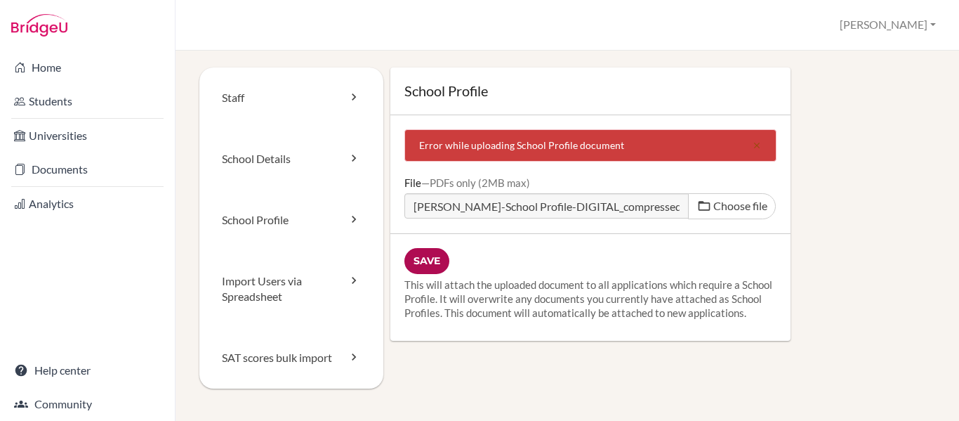
click at [432, 255] on input "Save" at bounding box center [426, 261] width 45 height 26
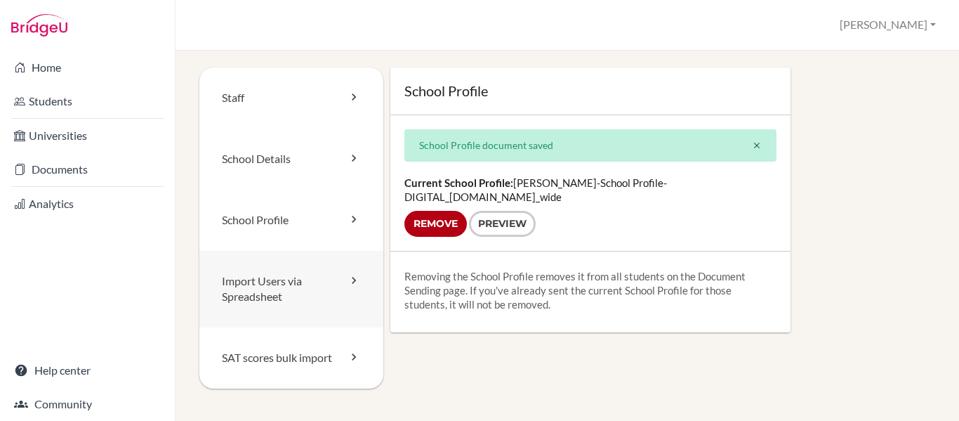
click at [247, 290] on link "Import Users via Spreadsheet" at bounding box center [291, 289] width 184 height 77
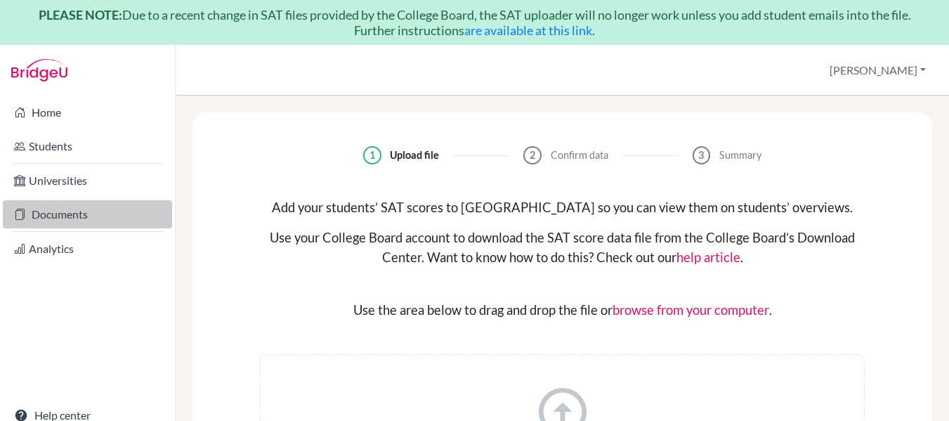
click at [70, 217] on link "Documents" at bounding box center [87, 214] width 169 height 28
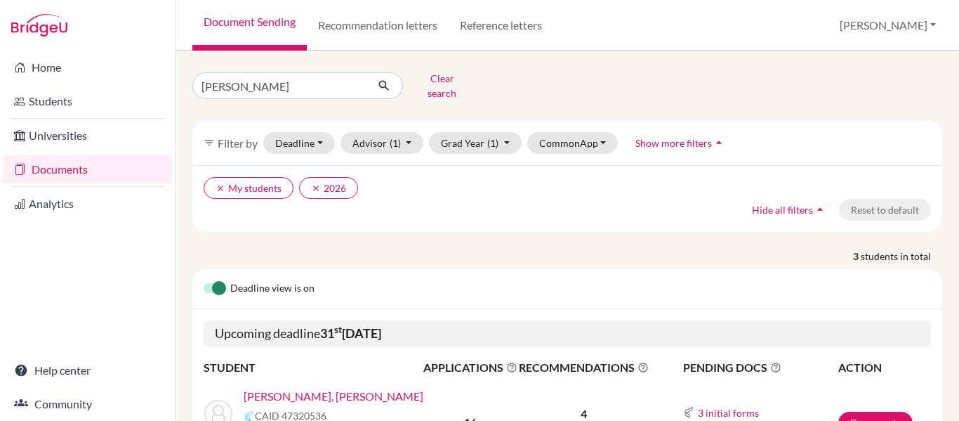
click at [357, 388] on link "Hernández Aguirre, Alex Gabriel" at bounding box center [334, 396] width 180 height 17
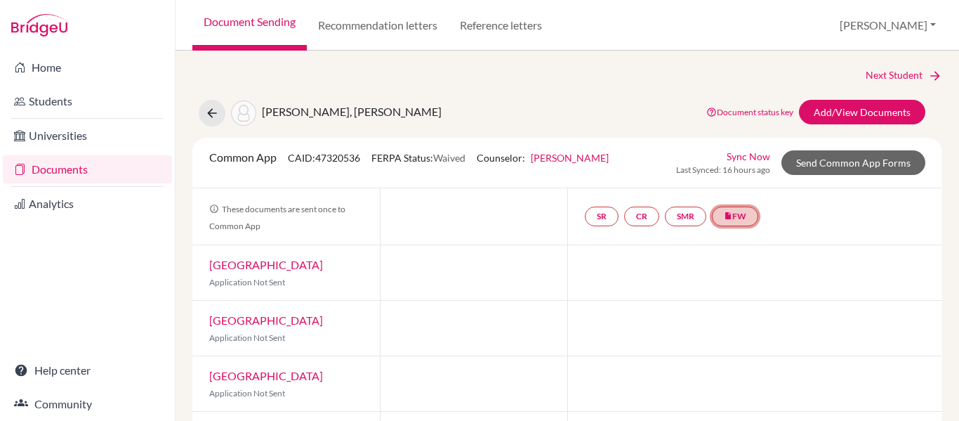
click at [736, 214] on link "insert_drive_file FW" at bounding box center [735, 216] width 46 height 20
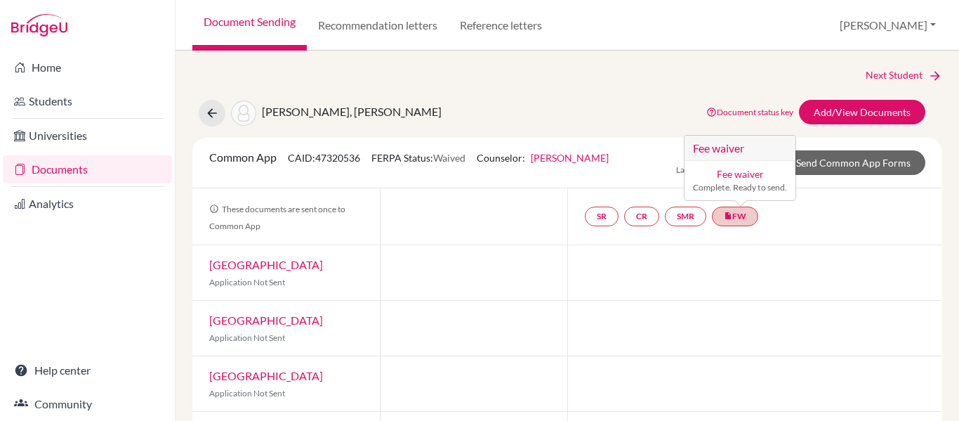
click at [739, 168] on link "Fee waiver" at bounding box center [740, 174] width 47 height 12
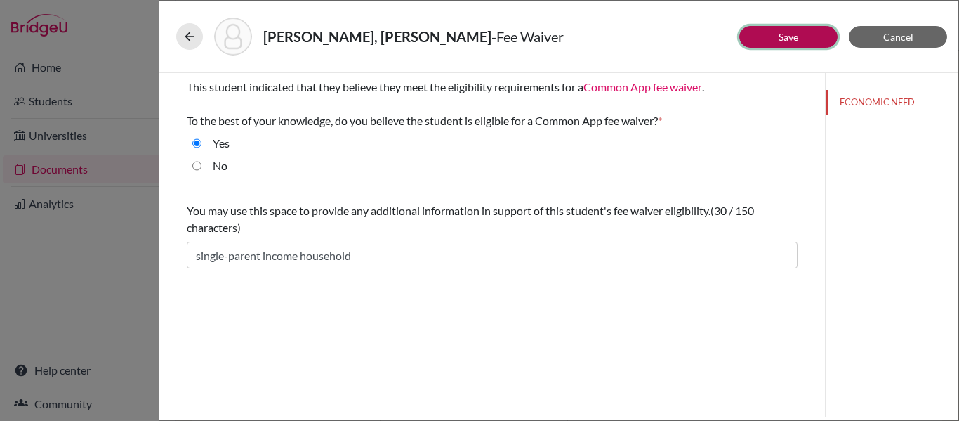
click at [774, 36] on button "Save" at bounding box center [788, 37] width 98 height 22
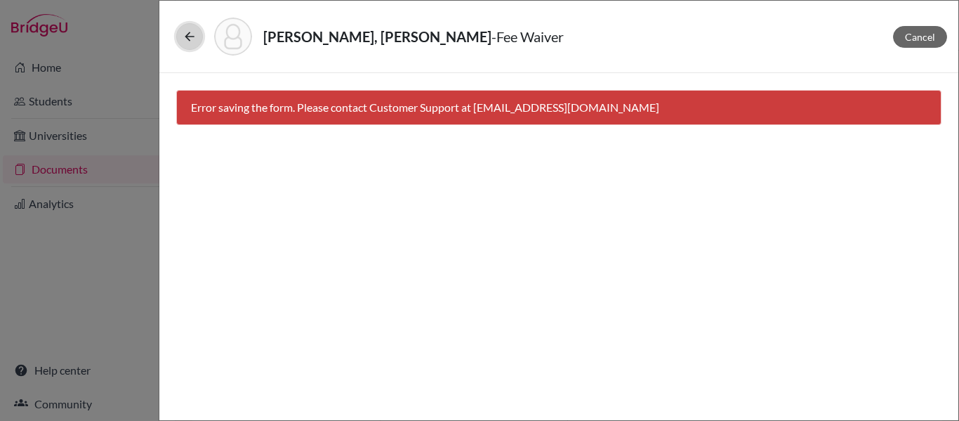
click at [185, 29] on button at bounding box center [189, 36] width 27 height 27
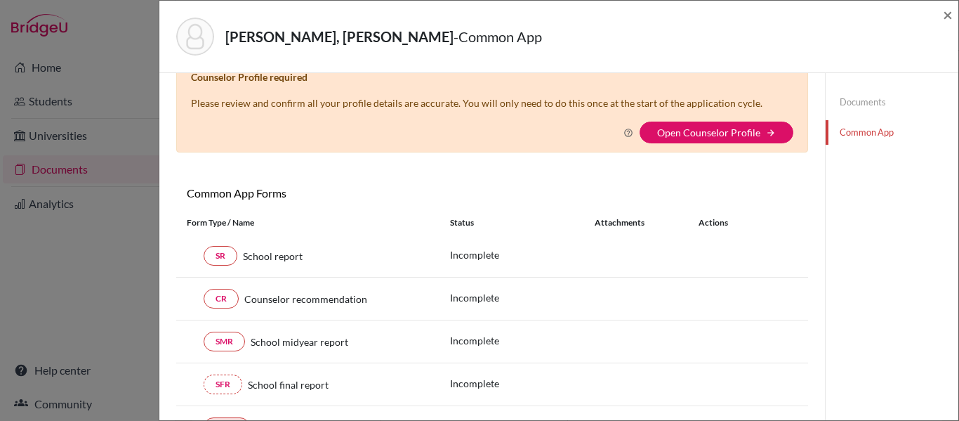
scroll to position [31, 0]
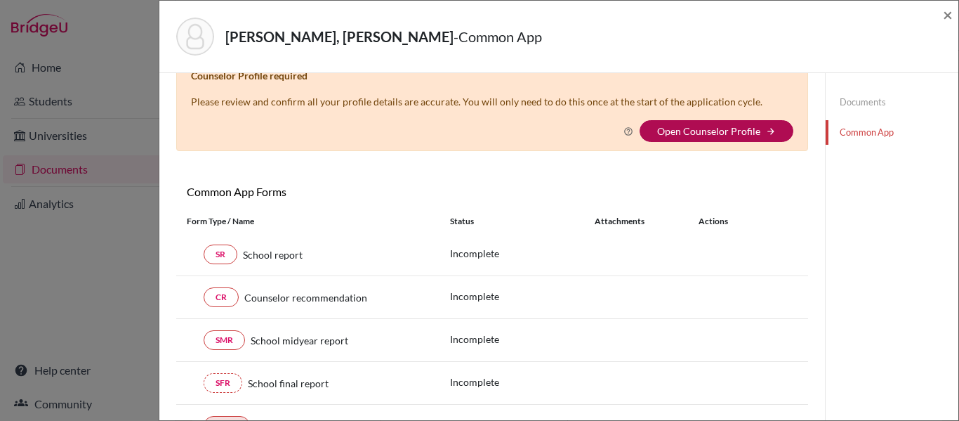
click at [696, 136] on link "Open Counselor Profile" at bounding box center [708, 131] width 103 height 12
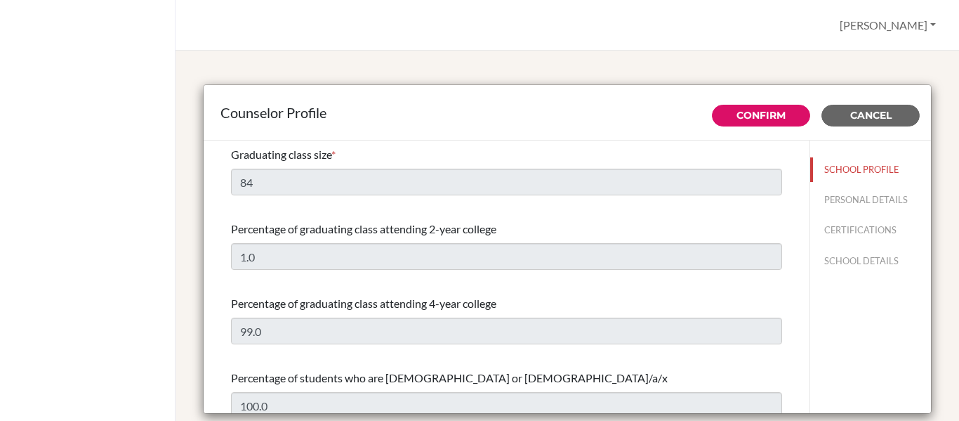
select select "0"
select select "352511"
click at [832, 200] on button "PERSONAL DETAILS" at bounding box center [870, 199] width 121 height 25
type input "[PERSON_NAME]"
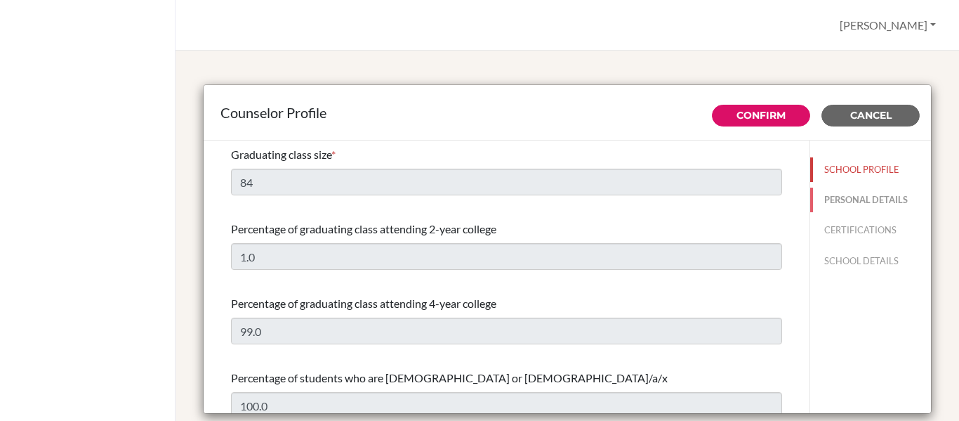
type input "College Counselor"
type input "504.227-096-09"
type input "[EMAIL_ADDRESS][DOMAIN_NAME]"
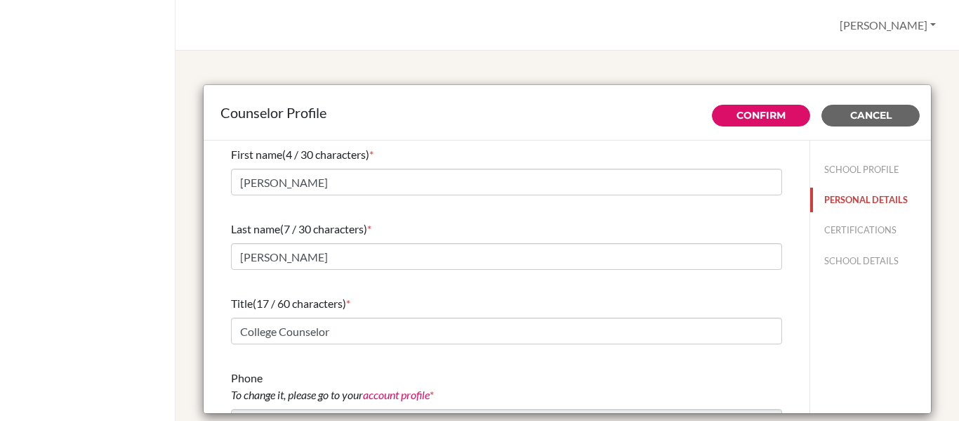
scroll to position [119, 0]
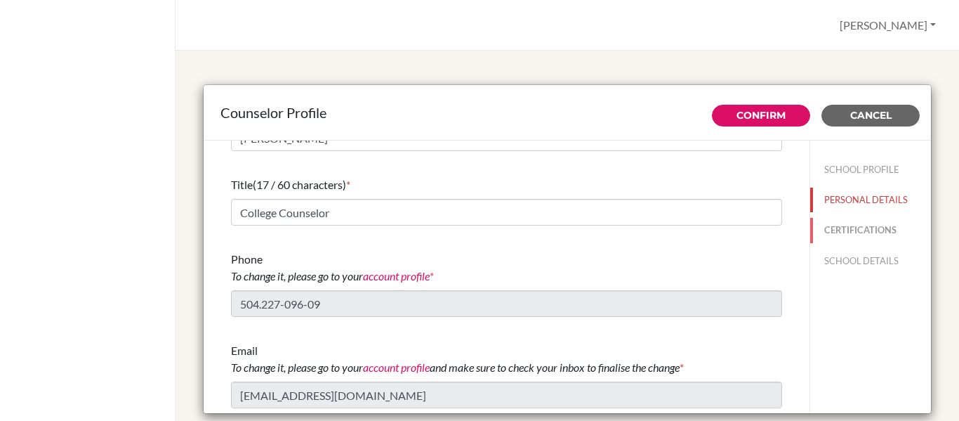
click at [841, 230] on button "CERTIFICATIONS" at bounding box center [870, 230] width 121 height 25
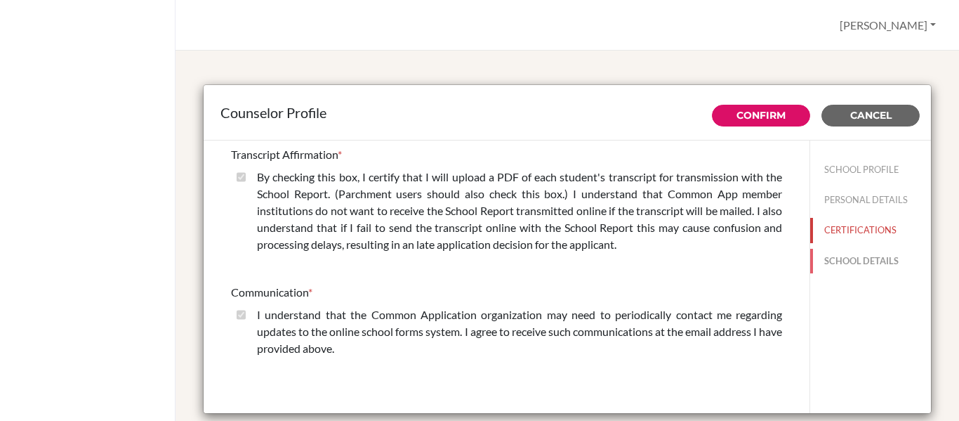
click at [838, 256] on button "SCHOOL DETAILS" at bounding box center [870, 261] width 121 height 25
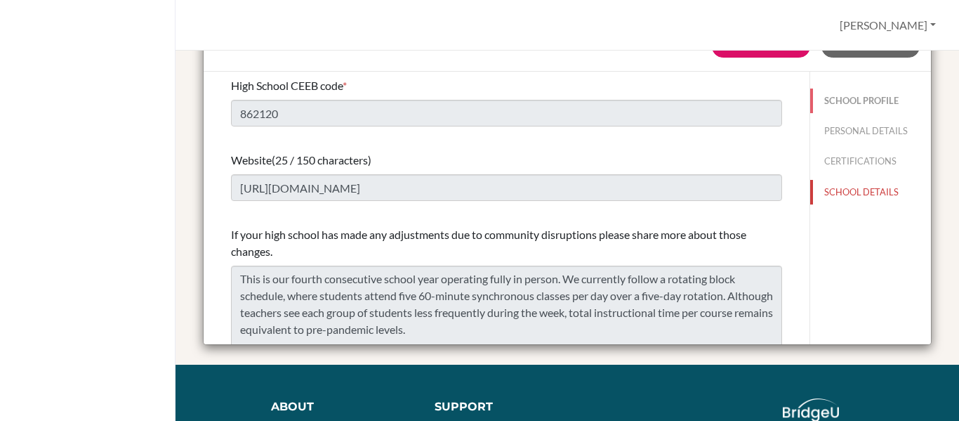
click at [834, 105] on button "SCHOOL PROFILE" at bounding box center [870, 100] width 121 height 25
type input "84"
type input "1.0"
select select "0"
select select "352511"
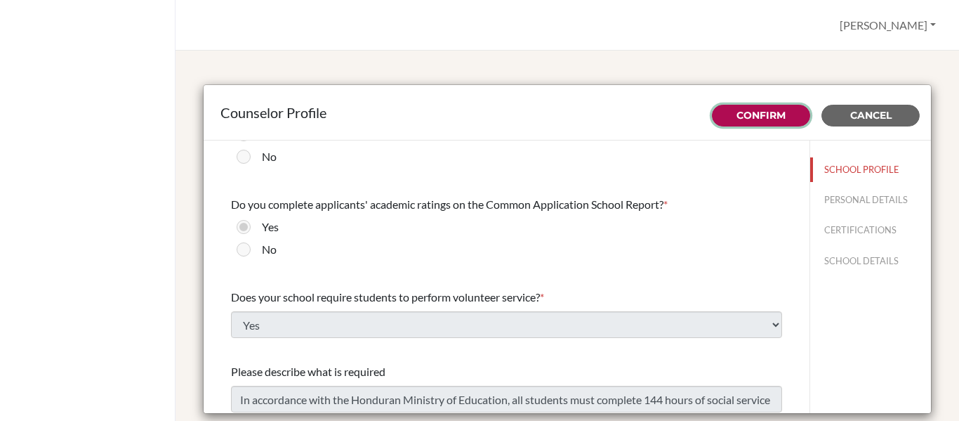
click at [737, 114] on link "Confirm" at bounding box center [761, 115] width 49 height 13
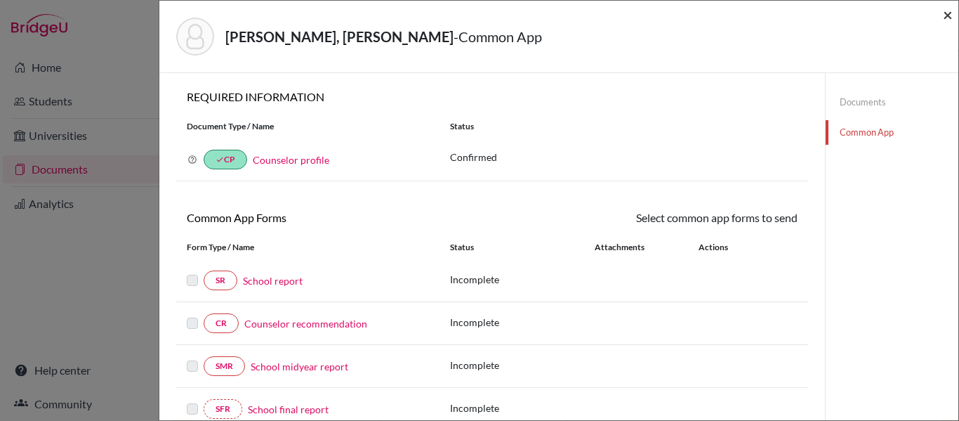
click at [946, 16] on span "×" at bounding box center [948, 14] width 10 height 20
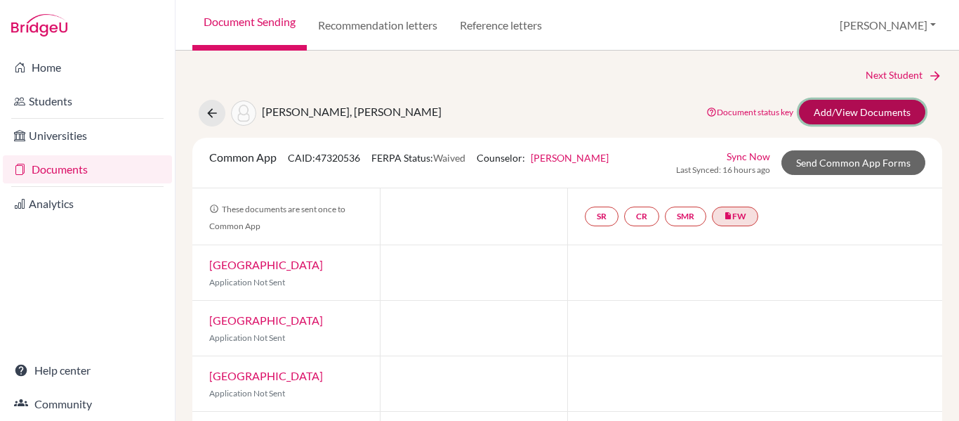
click at [832, 115] on link "Add/View Documents" at bounding box center [862, 112] width 126 height 25
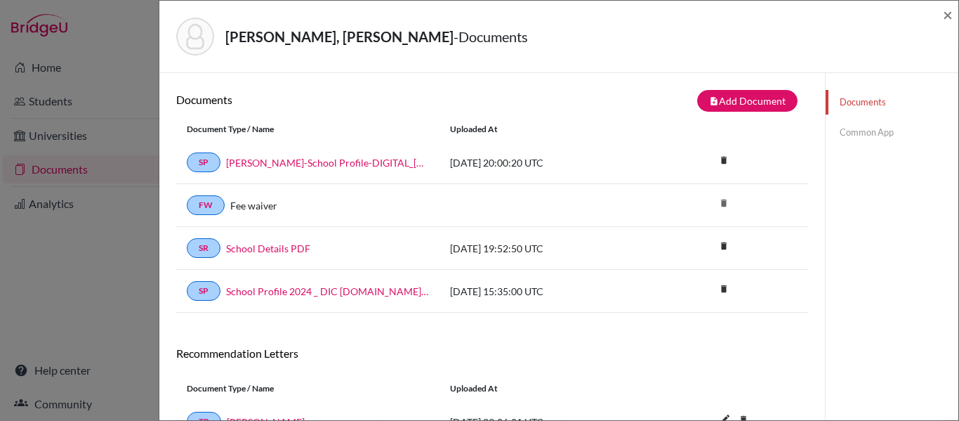
click at [856, 136] on link "Common App" at bounding box center [892, 132] width 133 height 25
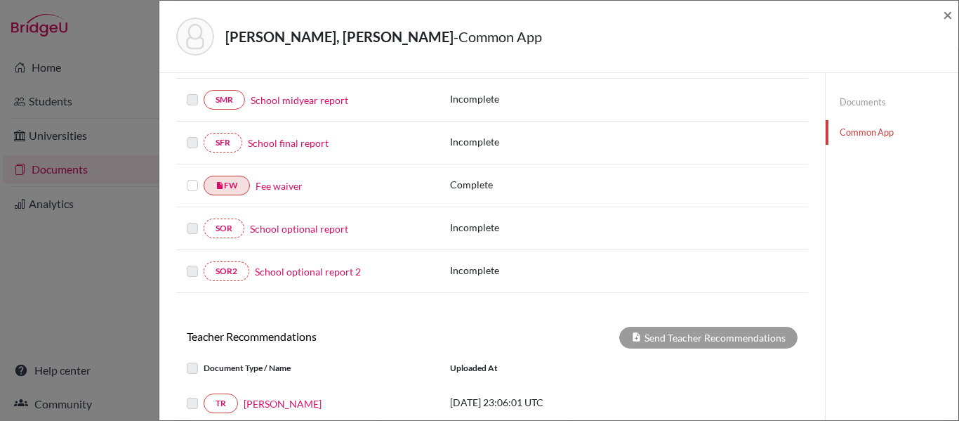
scroll to position [267, 0]
click at [192, 176] on label at bounding box center [192, 176] width 11 height 0
click at [0, 0] on input "checkbox" at bounding box center [0, 0] width 0 height 0
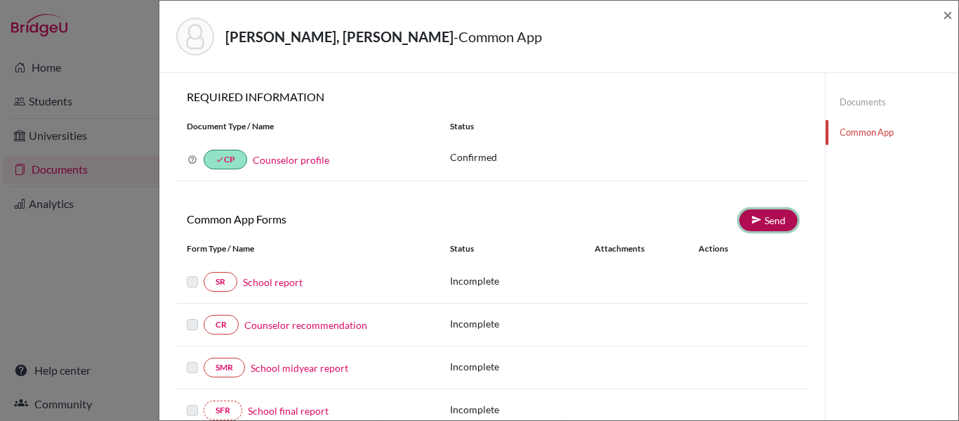
click at [760, 218] on link "Send" at bounding box center [768, 220] width 58 height 22
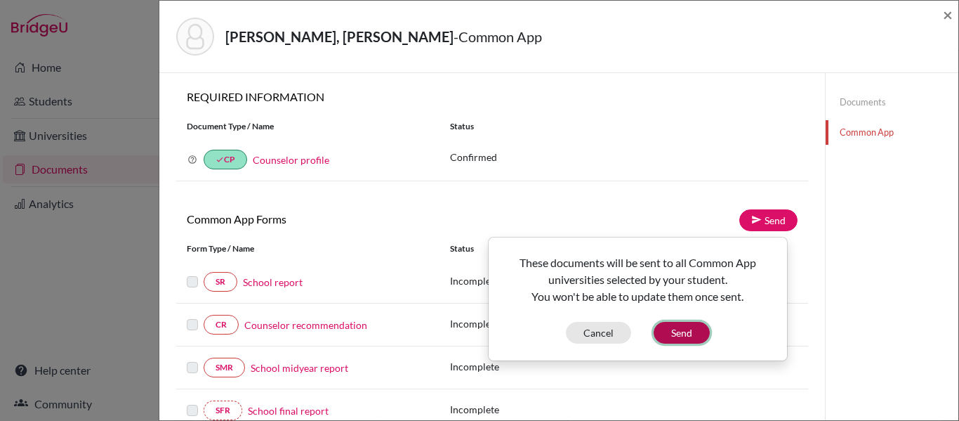
click at [674, 335] on button "Send" at bounding box center [682, 333] width 56 height 22
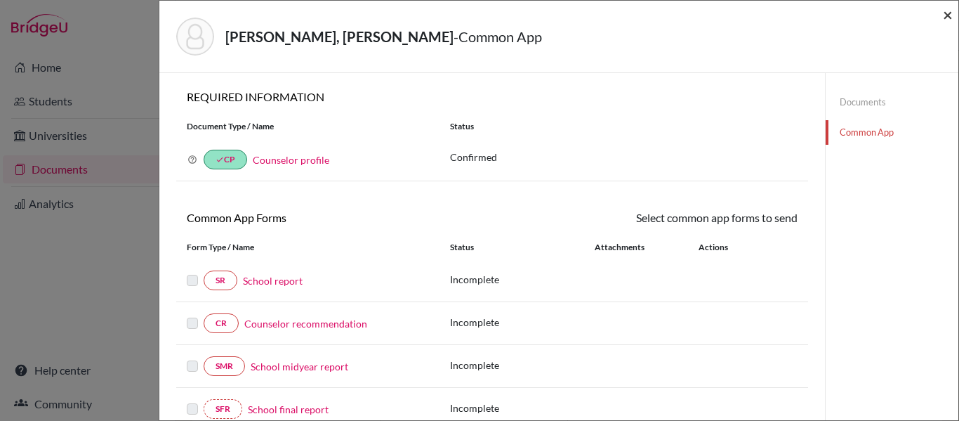
click at [947, 13] on span "×" at bounding box center [948, 14] width 10 height 20
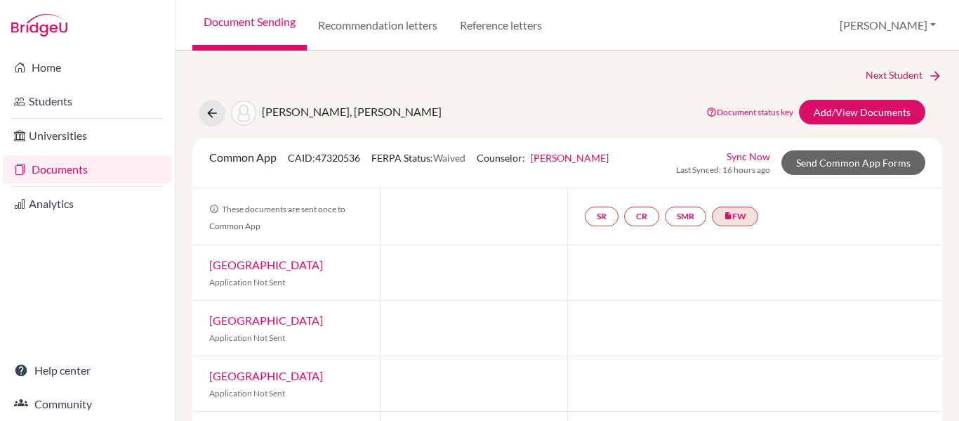
click at [81, 174] on link "Documents" at bounding box center [87, 169] width 169 height 28
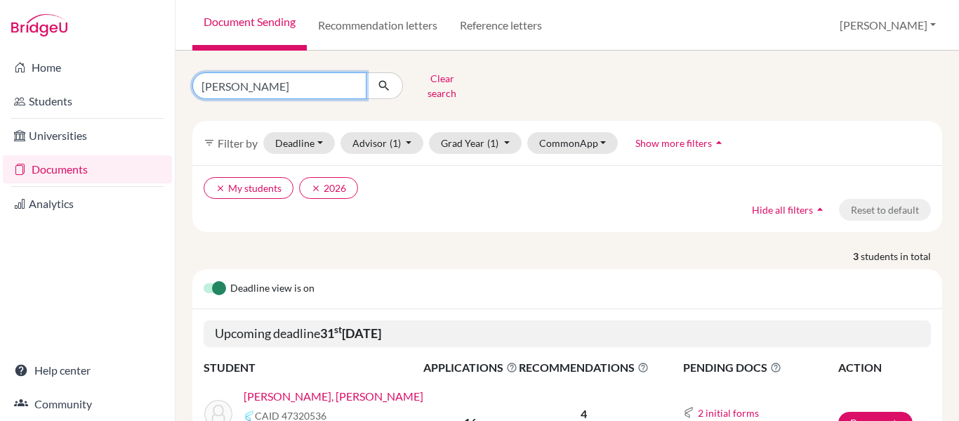
click at [242, 84] on input "[PERSON_NAME]" at bounding box center [279, 85] width 174 height 27
type input "[PERSON_NAME]"
click button "submit" at bounding box center [384, 85] width 37 height 27
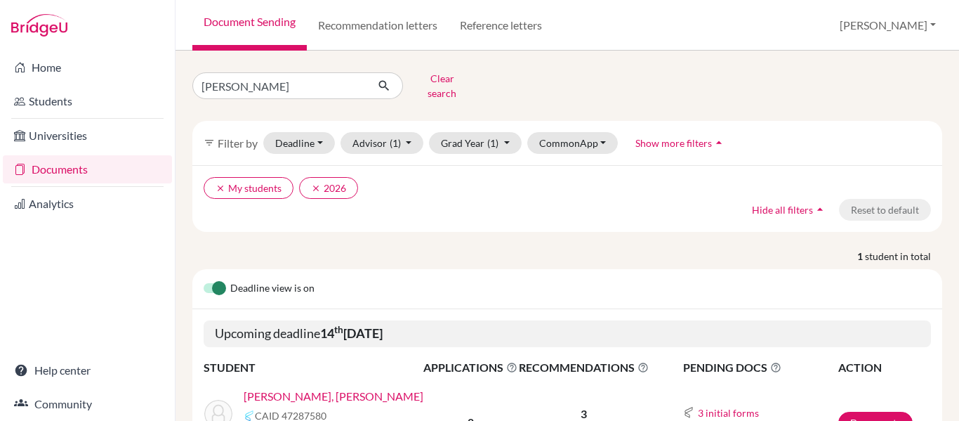
scroll to position [94, 0]
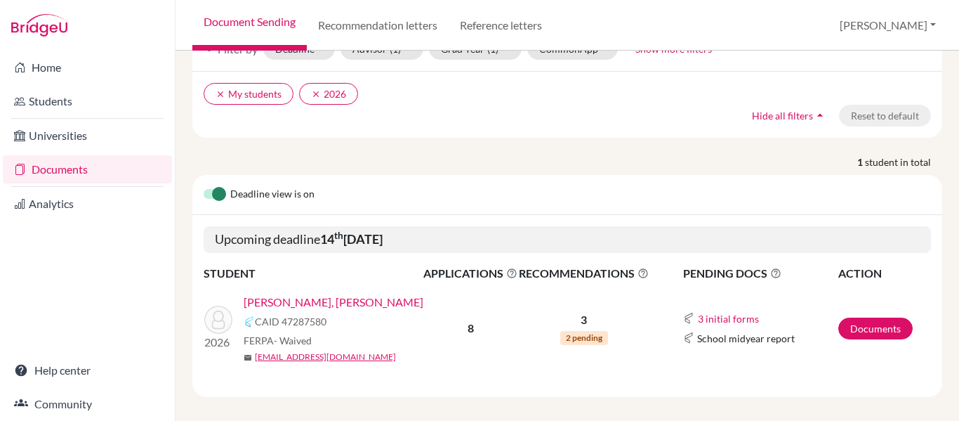
click at [362, 295] on link "[PERSON_NAME], [PERSON_NAME]" at bounding box center [334, 302] width 180 height 17
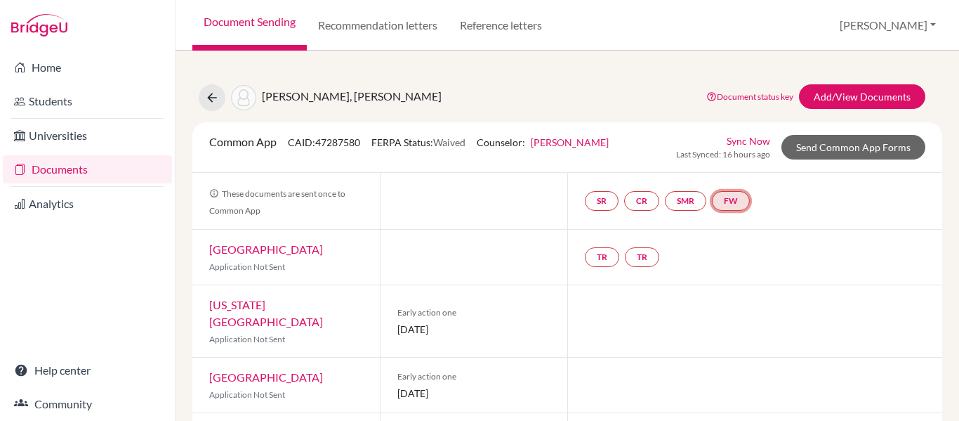
click at [731, 207] on link "FW" at bounding box center [731, 201] width 38 height 20
click at [737, 154] on link "Fee waiver" at bounding box center [735, 158] width 47 height 12
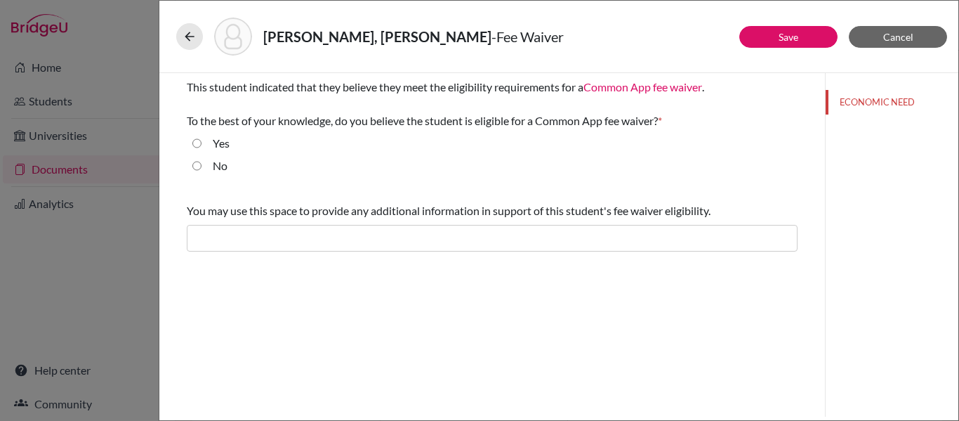
click at [199, 141] on input "Yes" at bounding box center [196, 143] width 9 height 17
radio input "true"
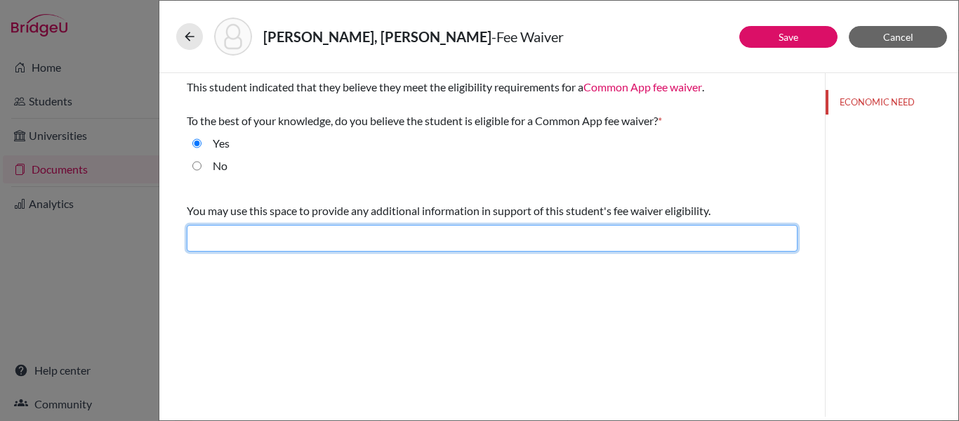
click at [263, 234] on input "text" at bounding box center [492, 238] width 611 height 27
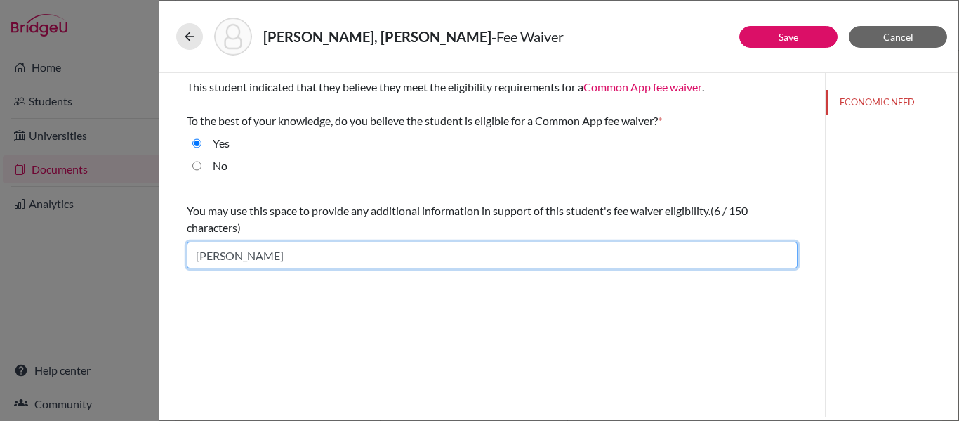
type input "[PERSON_NAME]'s father is the only source of financial support, and covering mu…"
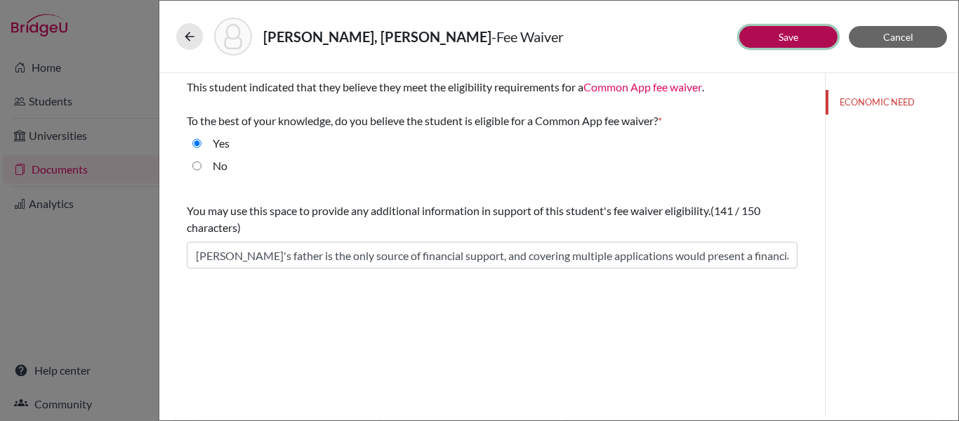
click at [774, 40] on button "Save" at bounding box center [788, 37] width 98 height 22
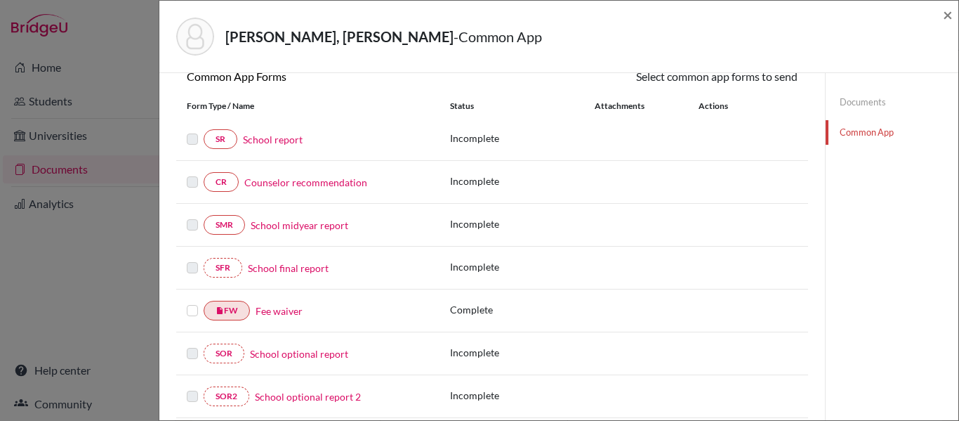
scroll to position [142, 0]
drag, startPoint x: 236, startPoint y: 312, endPoint x: 223, endPoint y: 309, distance: 13.6
click at [230, 311] on link "insert_drive_file FW" at bounding box center [227, 310] width 46 height 20
click at [190, 301] on label at bounding box center [192, 301] width 11 height 0
click at [0, 0] on input "checkbox" at bounding box center [0, 0] width 0 height 0
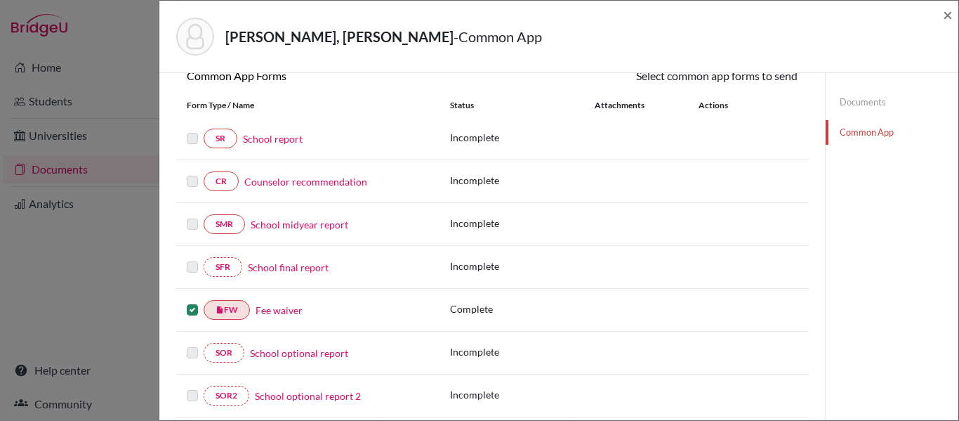
scroll to position [143, 0]
click at [751, 80] on icon at bounding box center [756, 76] width 11 height 11
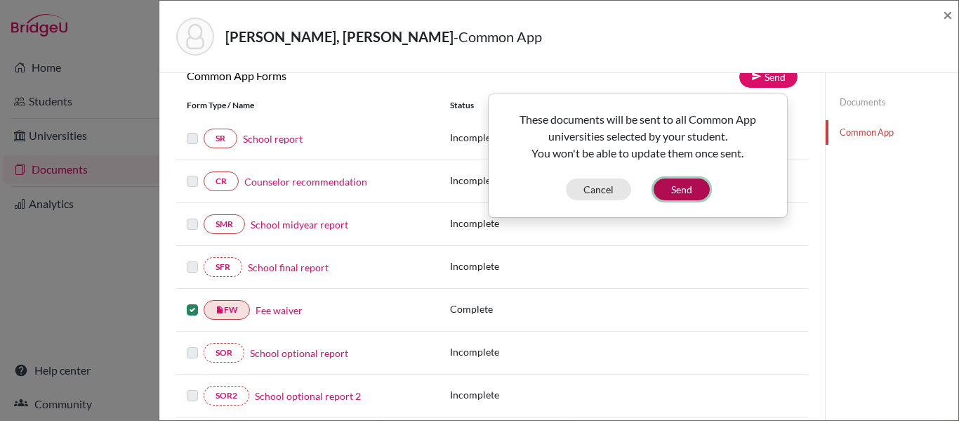
click at [679, 195] on button "Send" at bounding box center [682, 189] width 56 height 22
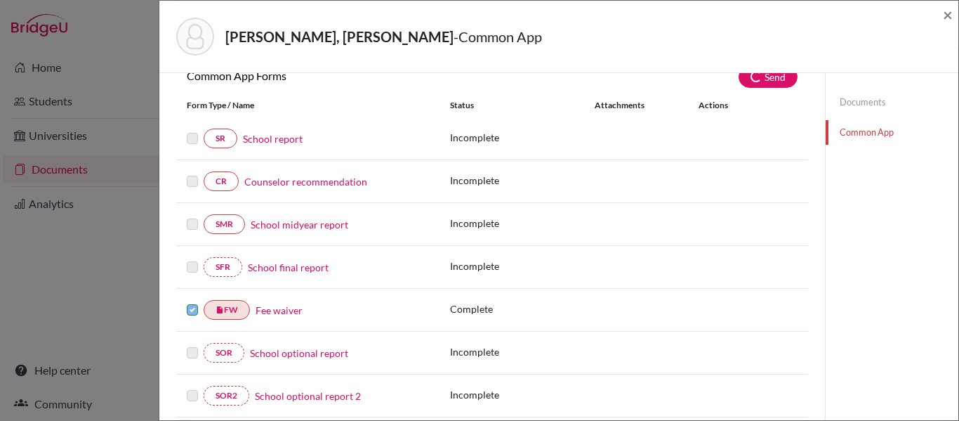
scroll to position [142, 0]
